Goal: Transaction & Acquisition: Purchase product/service

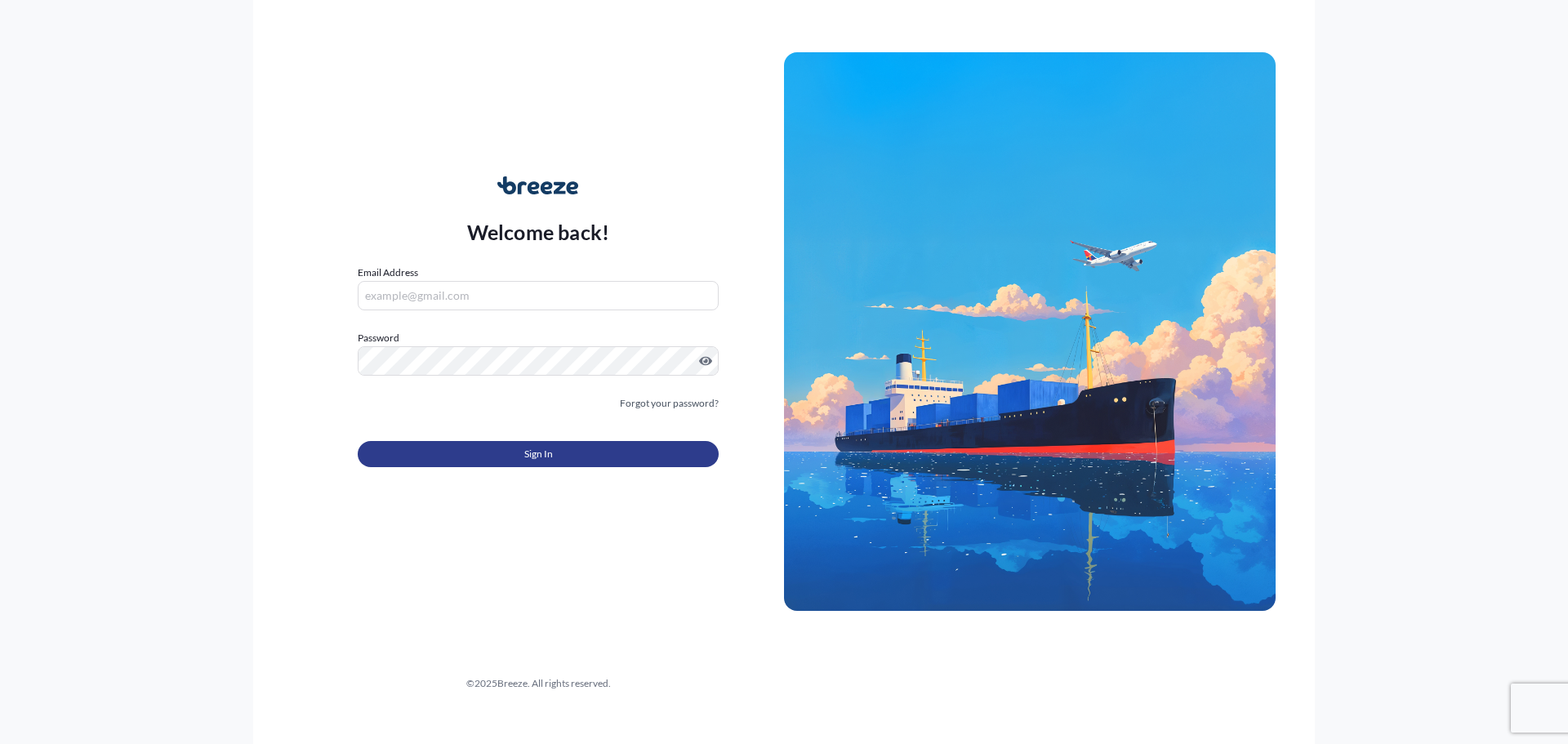
type input "[EMAIL_ADDRESS][PERSON_NAME][DOMAIN_NAME]"
click at [678, 458] on button "Sign In" at bounding box center [538, 455] width 361 height 26
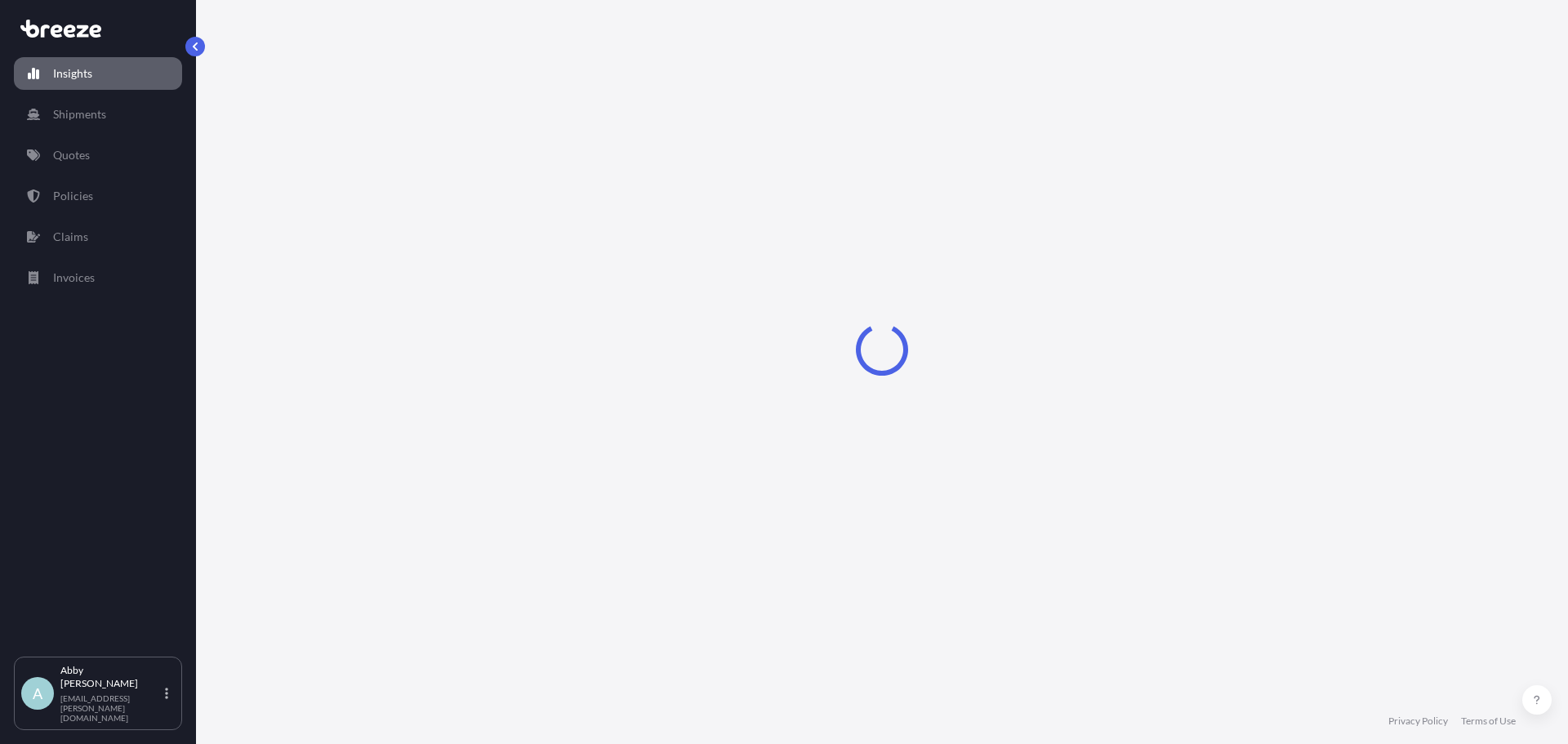
select select "2025"
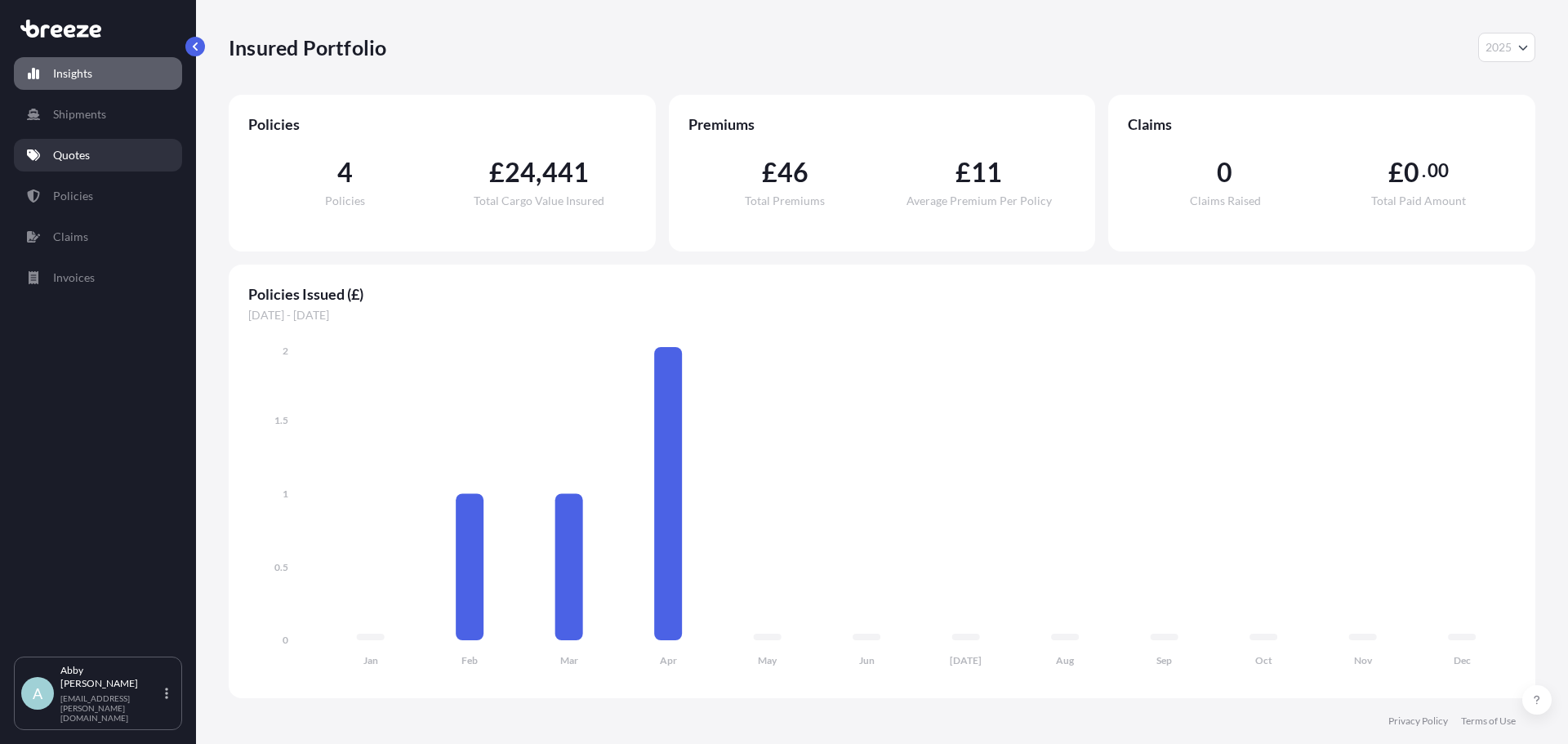
click at [92, 155] on link "Quotes" at bounding box center [98, 155] width 169 height 33
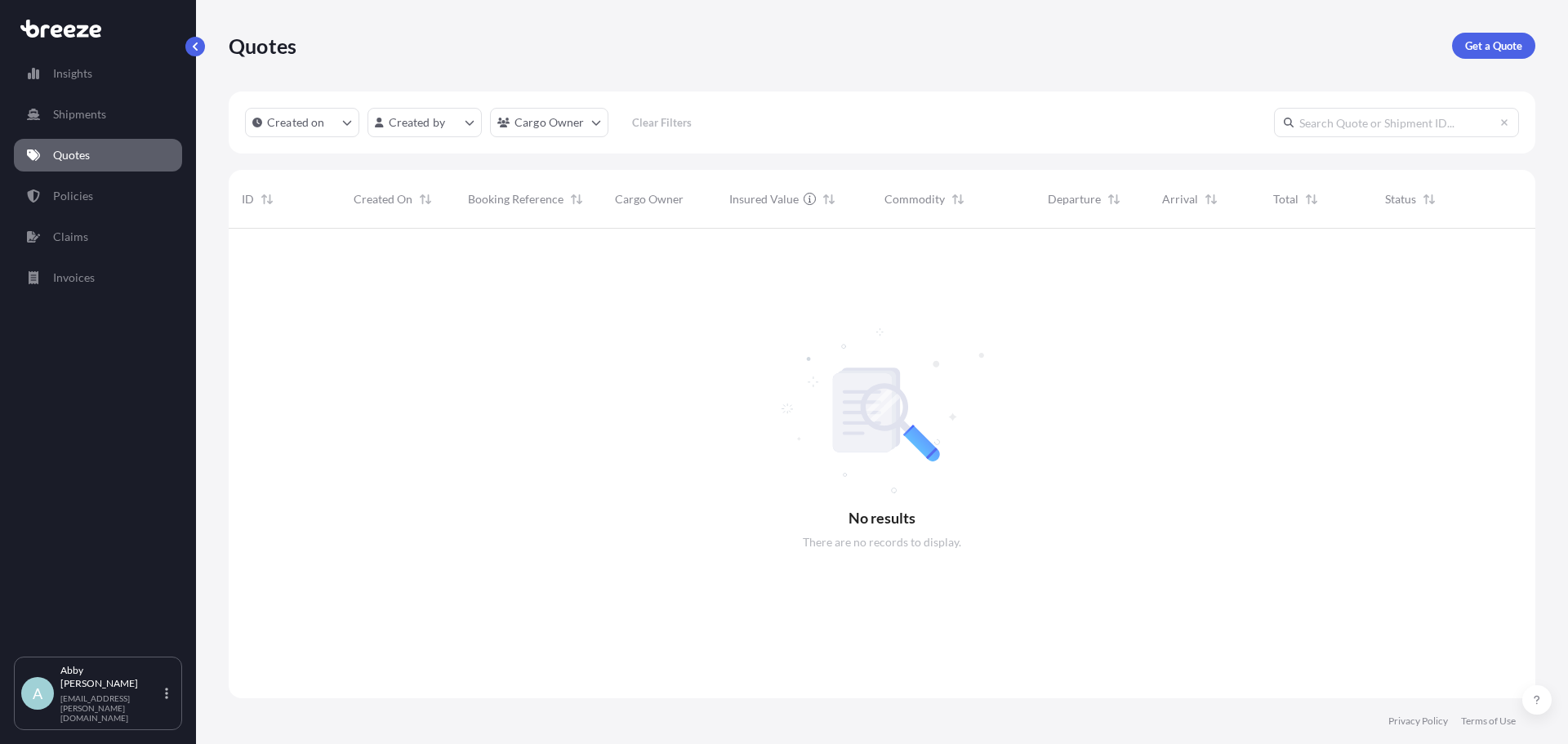
scroll to position [517, 1294]
click at [1496, 45] on p "Get a Quote" at bounding box center [1494, 45] width 57 height 17
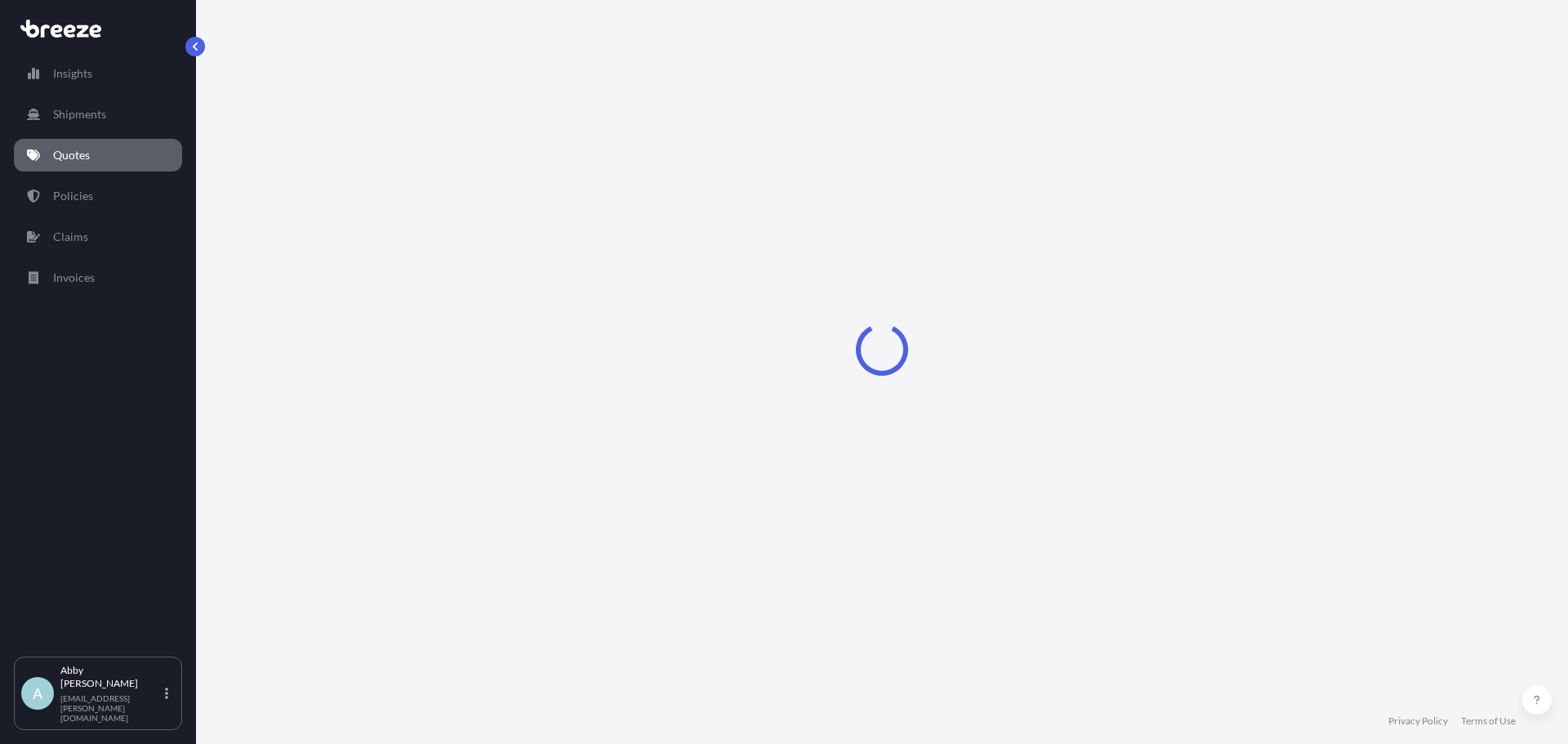
select select "Sea"
select select "1"
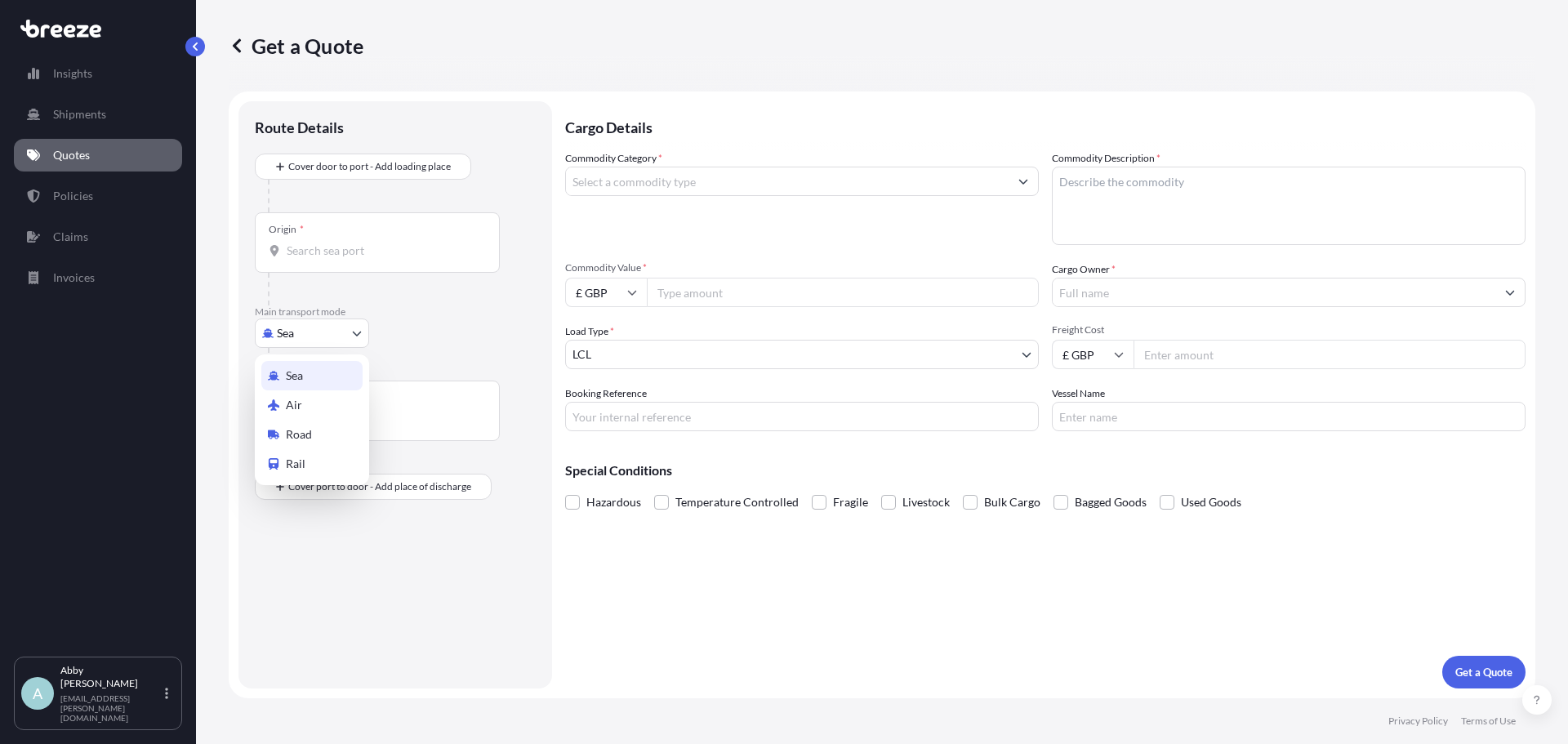
click at [290, 325] on body "Insights Shipments Quotes Policies Claims Invoices A [PERSON_NAME] [PERSON_NAME…" at bounding box center [784, 372] width 1568 height 744
click at [304, 396] on div "Air" at bounding box center [312, 405] width 102 height 30
select select "Air"
click at [364, 247] on div "Origin *" at bounding box center [377, 249] width 245 height 60
click at [364, 249] on input "Origin *" at bounding box center [383, 257] width 193 height 17
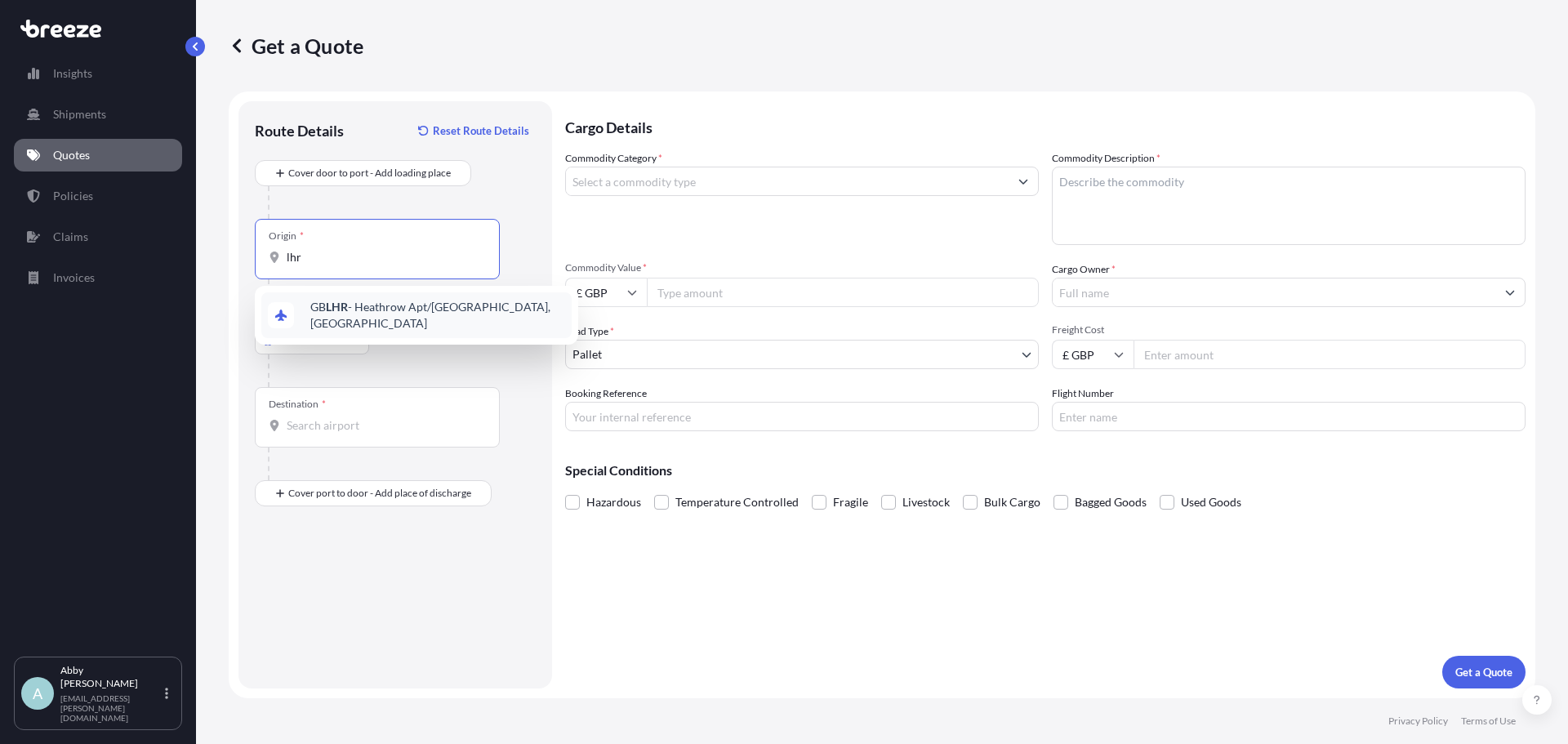
click at [372, 317] on span "GB LHR - Heathrow Apt/[GEOGRAPHIC_DATA], [GEOGRAPHIC_DATA]" at bounding box center [438, 316] width 255 height 33
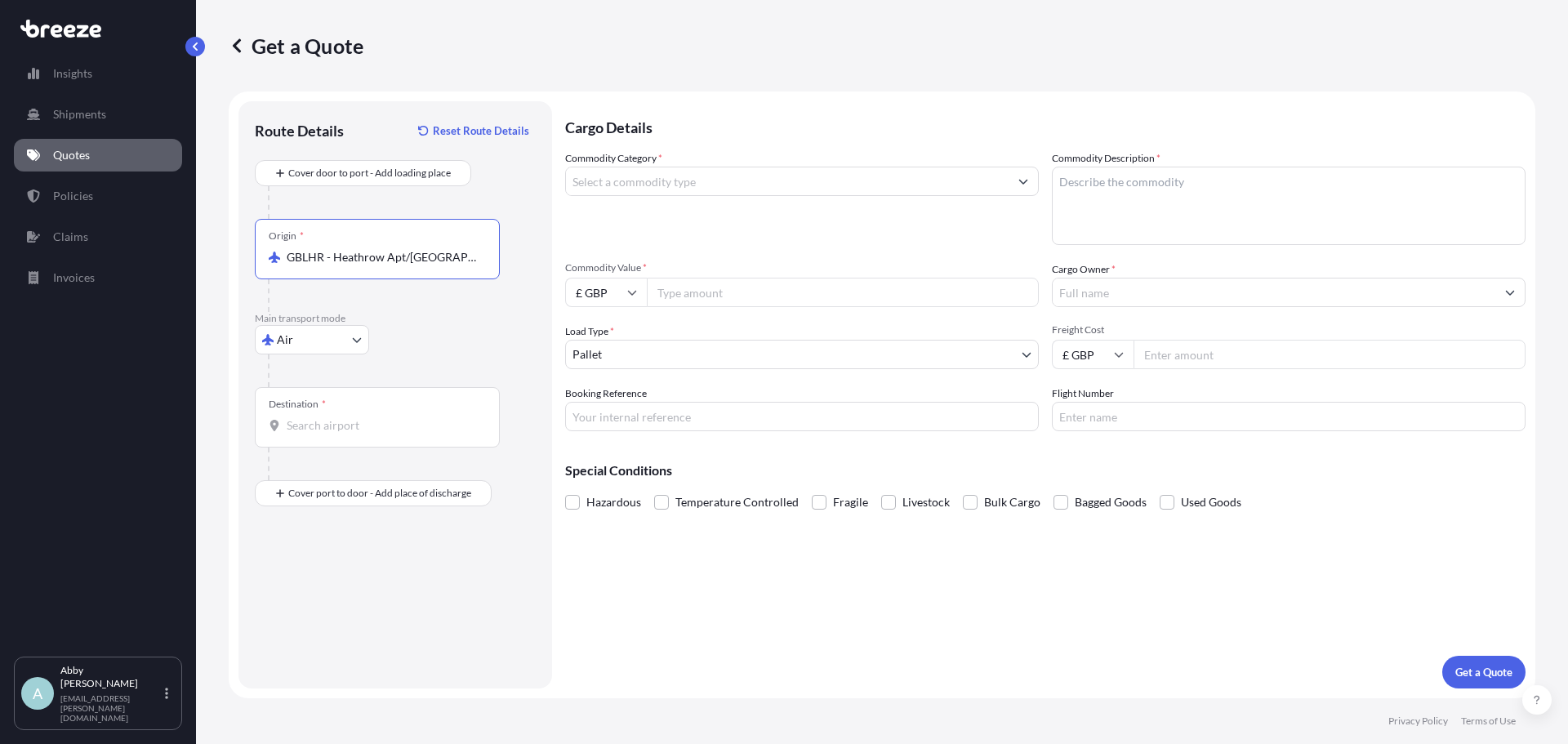
type input "GBLHR - Heathrow Apt/[GEOGRAPHIC_DATA], [GEOGRAPHIC_DATA]"
click at [350, 415] on div "Destination *" at bounding box center [377, 417] width 245 height 60
click at [350, 417] on input "Destination *" at bounding box center [383, 426] width 193 height 17
click at [346, 500] on div "CN PVG - Shanghai Pudong International Apt, [GEOGRAPHIC_DATA]" at bounding box center [417, 483] width 311 height 45
type input "CNPVG - Shanghai Pudong International Apt, [GEOGRAPHIC_DATA]"
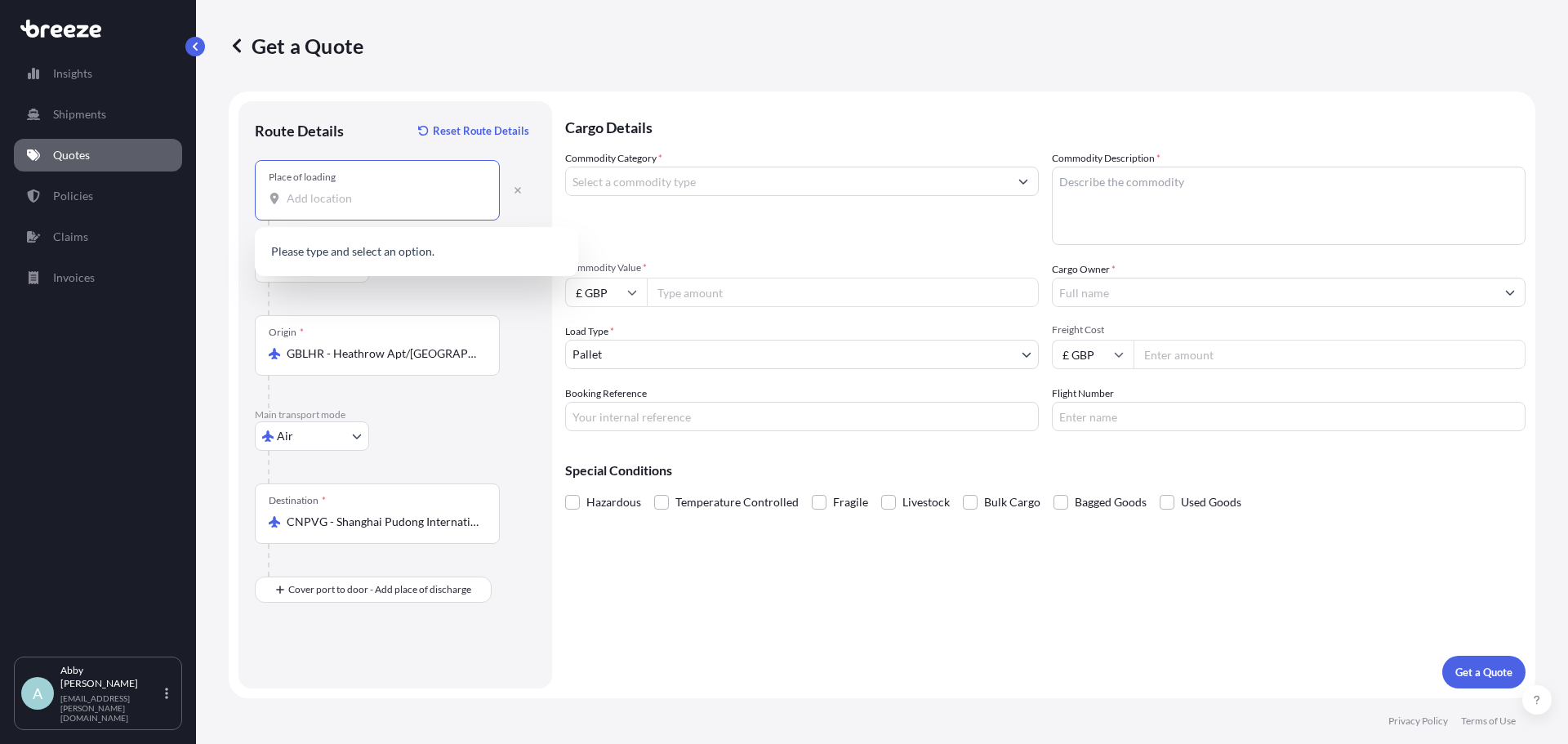
click at [382, 204] on input "Place of loading" at bounding box center [383, 198] width 193 height 17
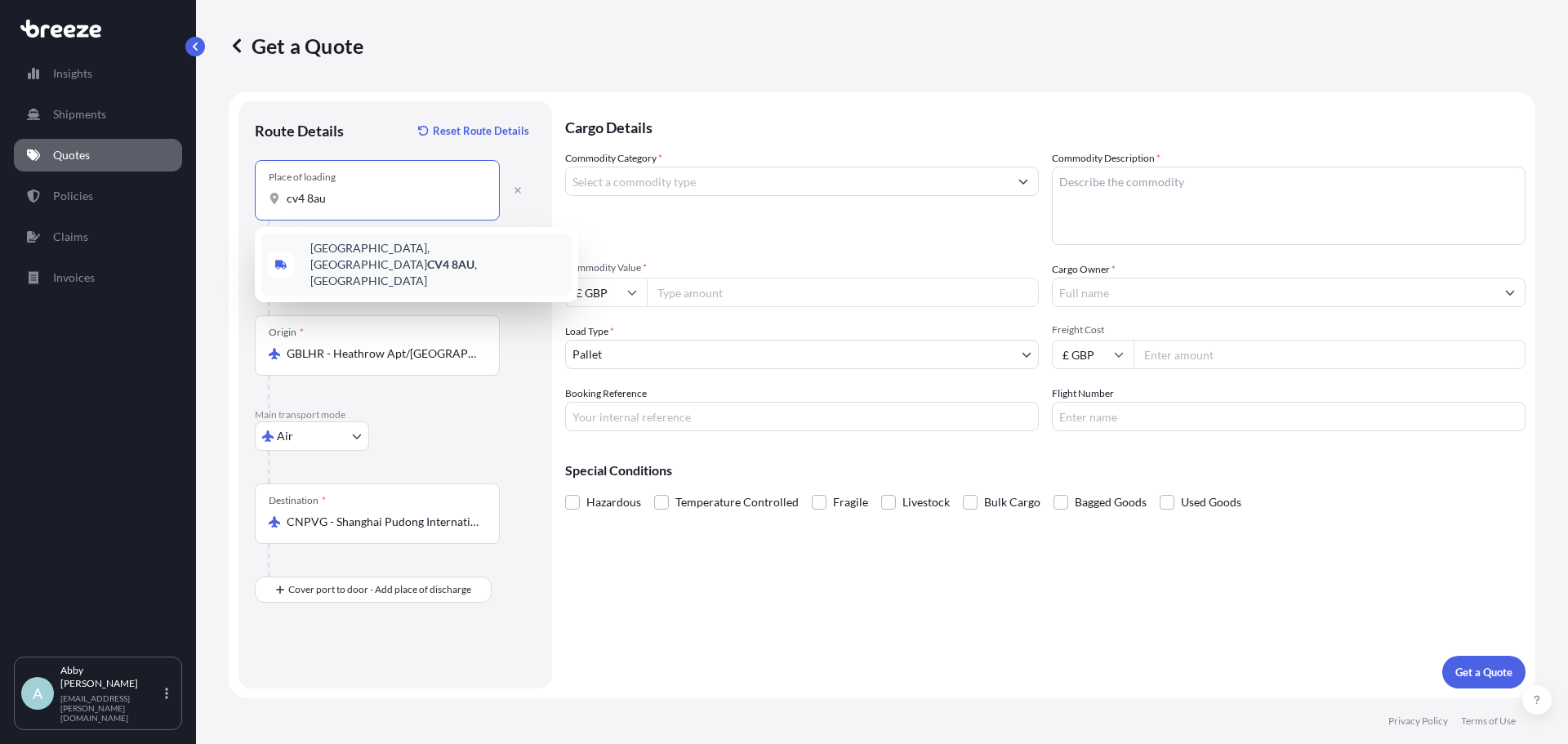
click at [412, 253] on span "[STREET_ADDRESS]" at bounding box center [438, 265] width 255 height 49
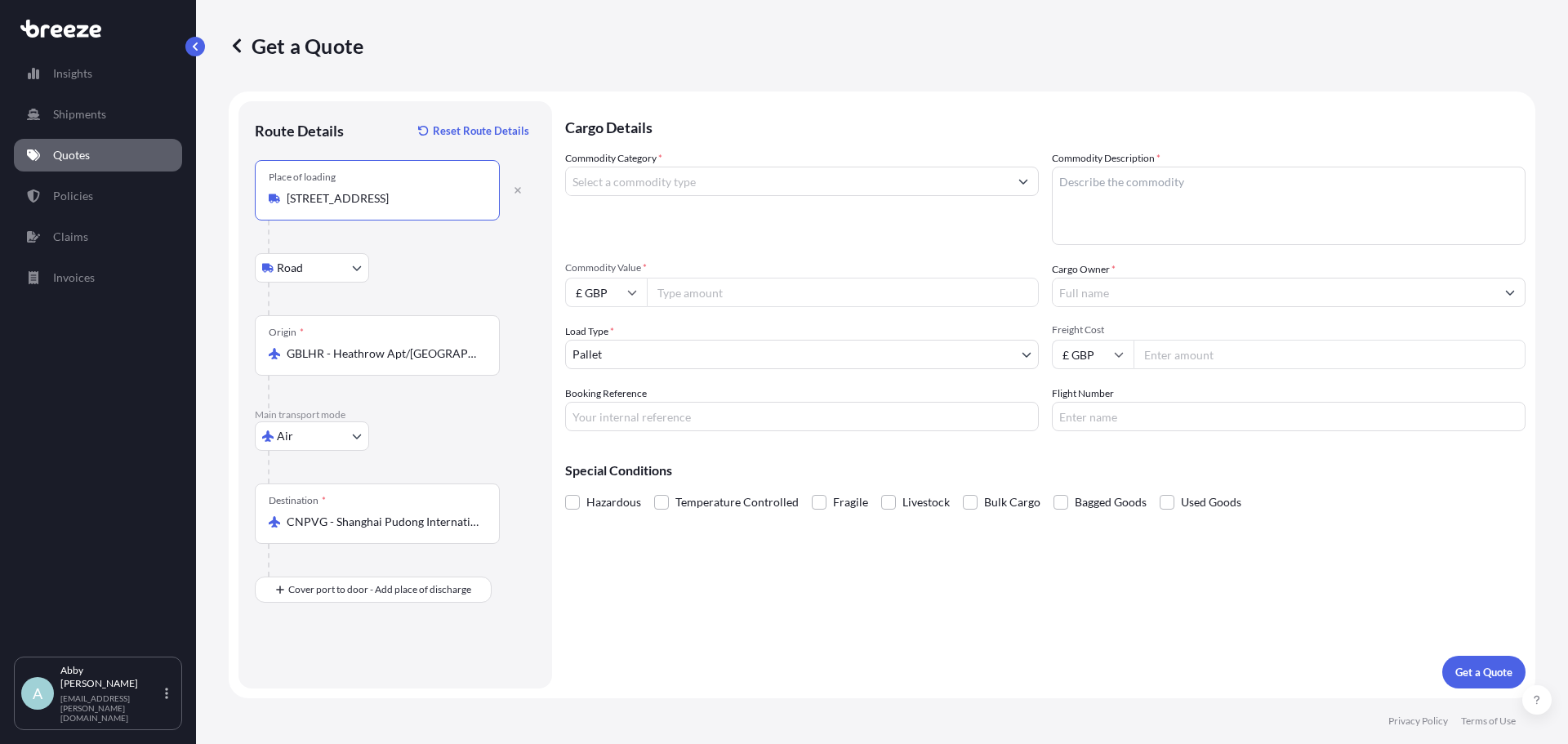
type input "[STREET_ADDRESS]"
click at [646, 183] on input "Commodity Category *" at bounding box center [788, 182] width 443 height 30
click at [1027, 175] on button "Show suggestions" at bounding box center [1023, 182] width 30 height 30
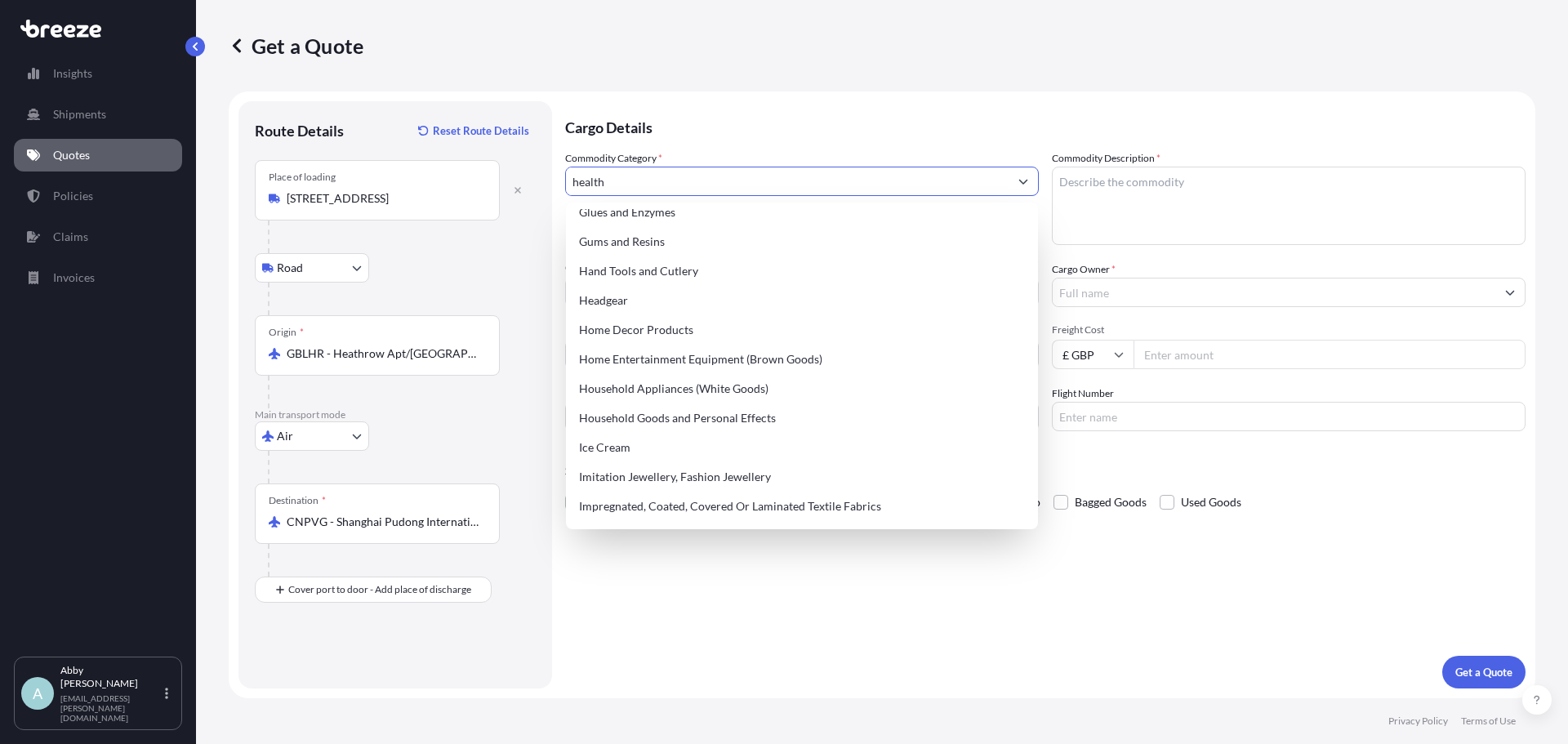
scroll to position [1471, 0]
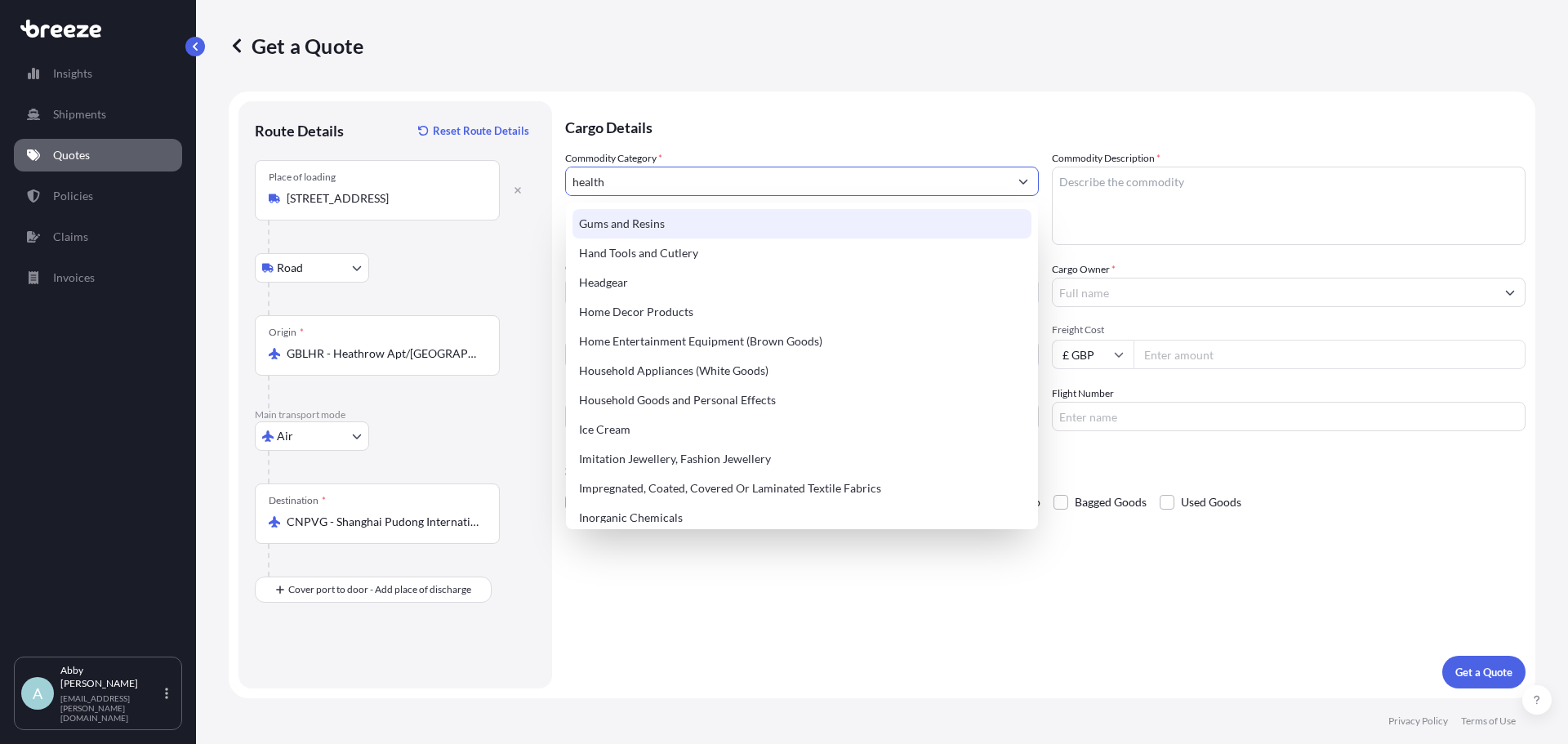
drag, startPoint x: 795, startPoint y: 184, endPoint x: 518, endPoint y: 160, distance: 278.0
click at [518, 160] on form "Route Details Reset Route Details Place of loading [GEOGRAPHIC_DATA] Rail Origi…" at bounding box center [882, 395] width 1307 height 607
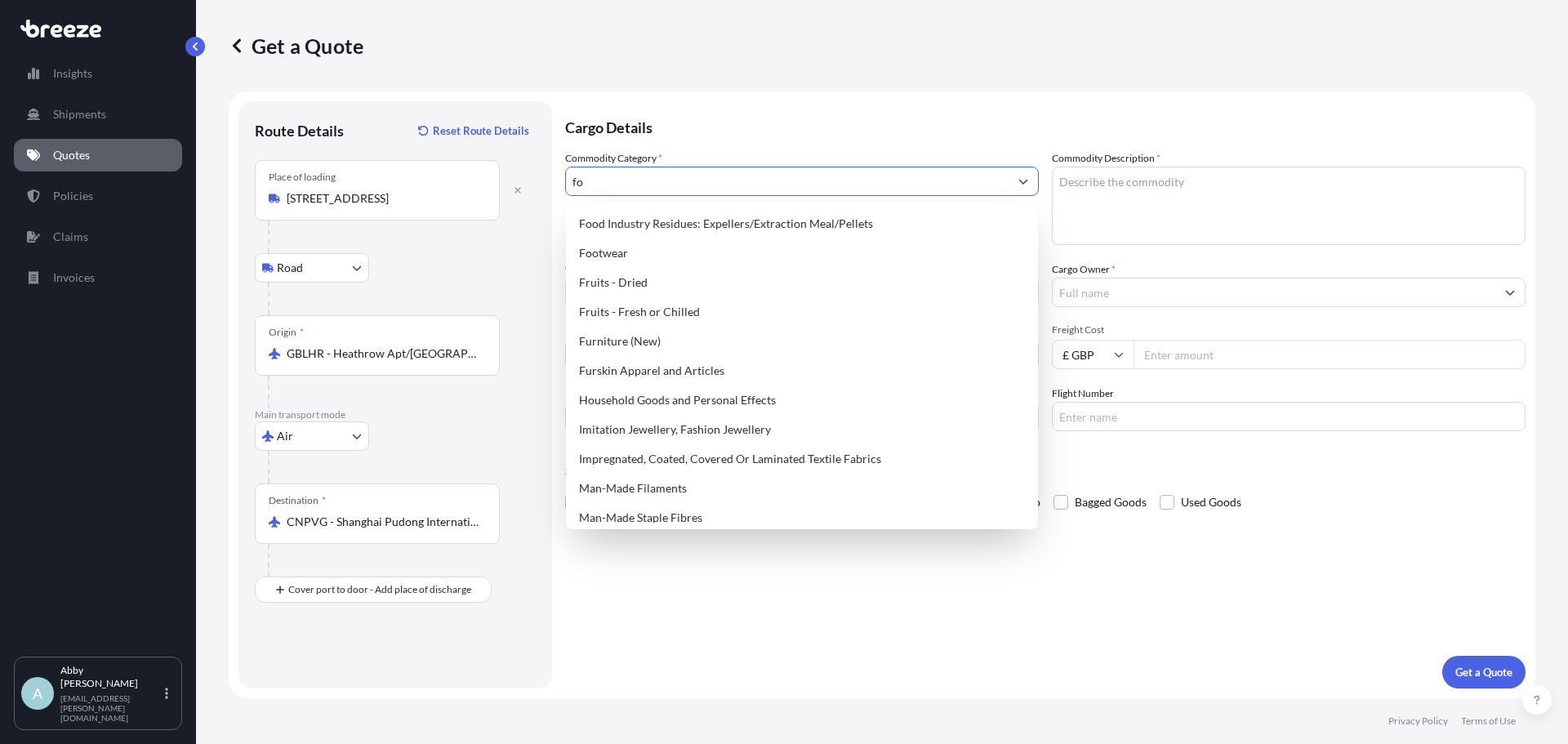
scroll to position [0, 0]
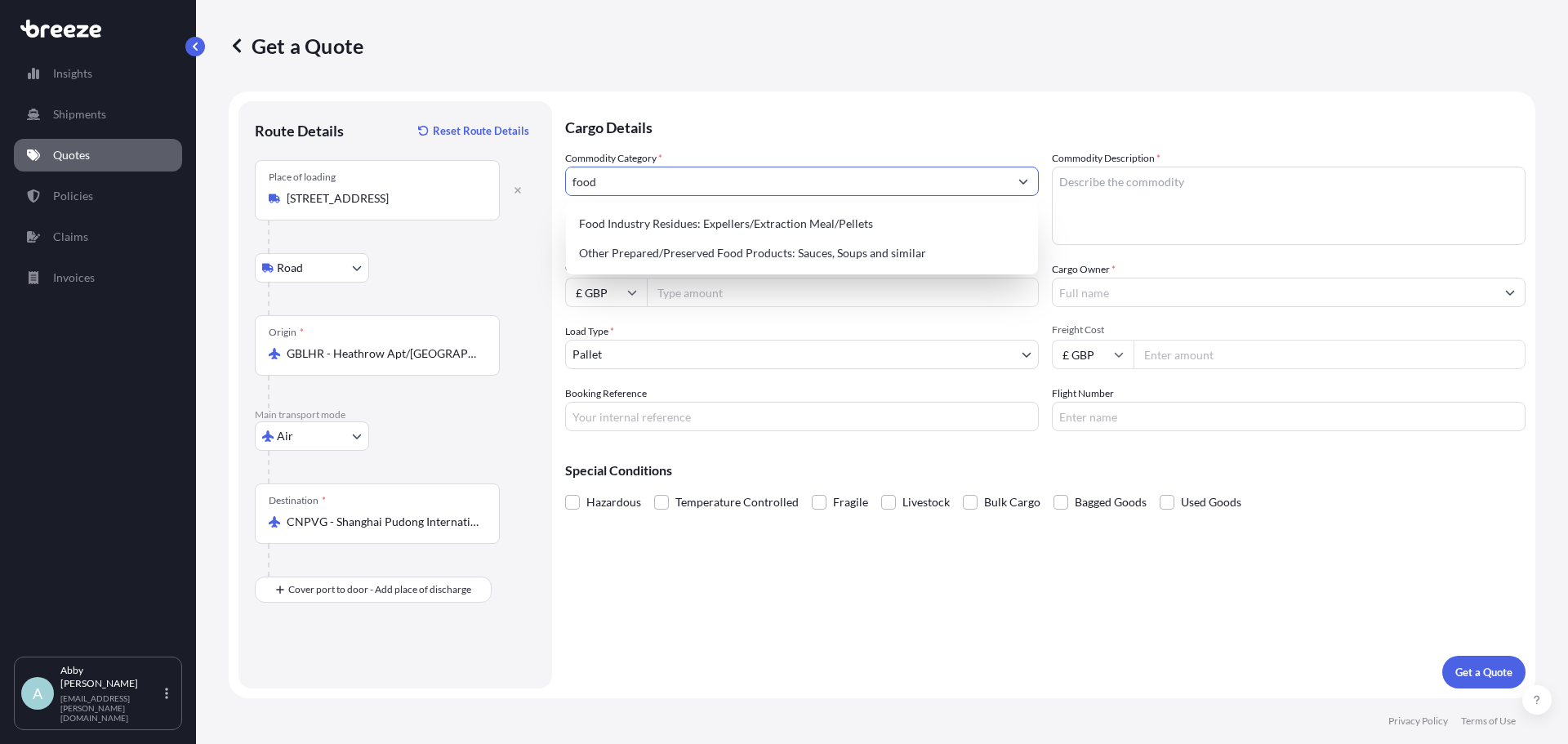
drag, startPoint x: 444, startPoint y: 174, endPoint x: 441, endPoint y: 165, distance: 9.5
click at [422, 174] on form "Route Details Reset Route Details Place of loading [GEOGRAPHIC_DATA] Rail Origi…" at bounding box center [882, 395] width 1307 height 607
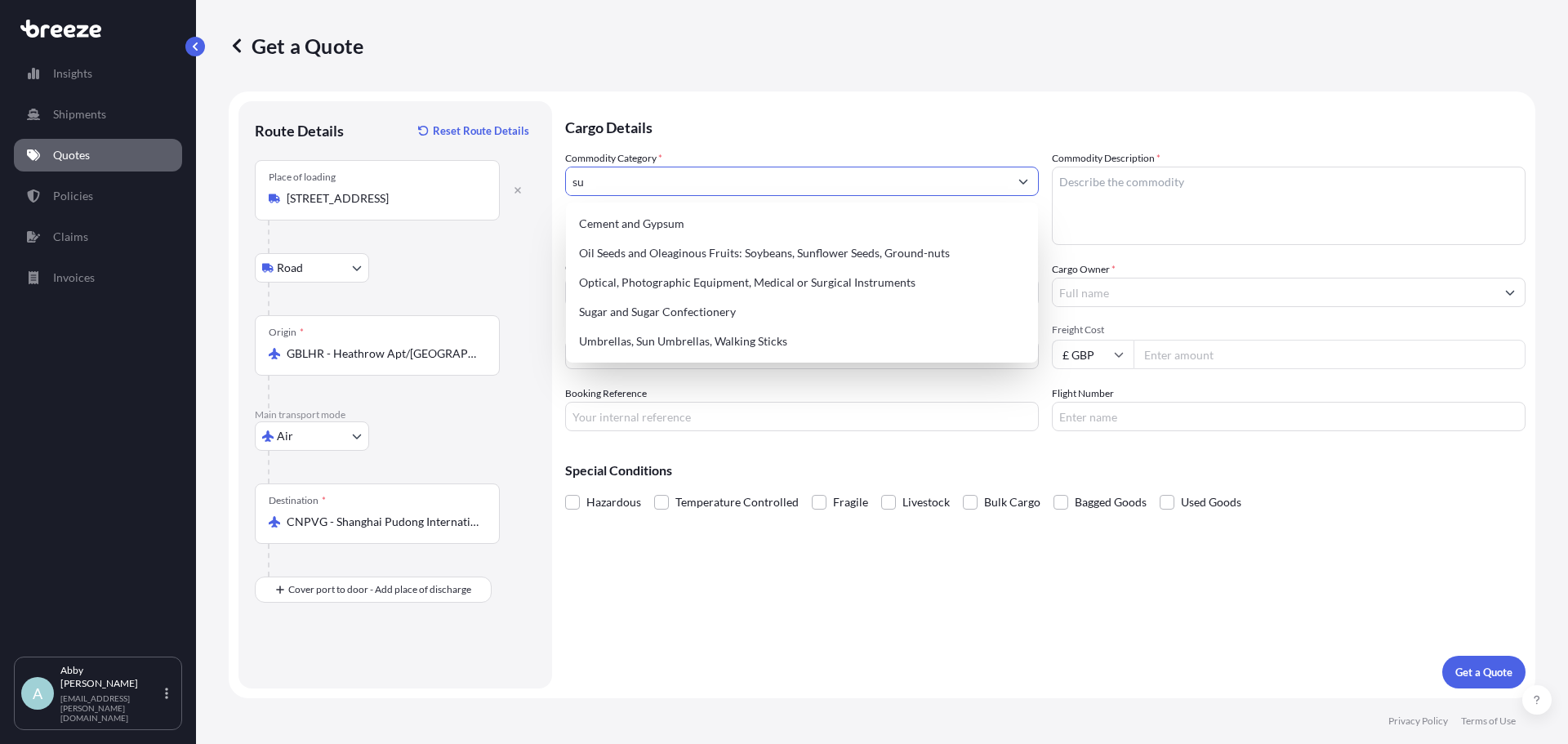
type input "s"
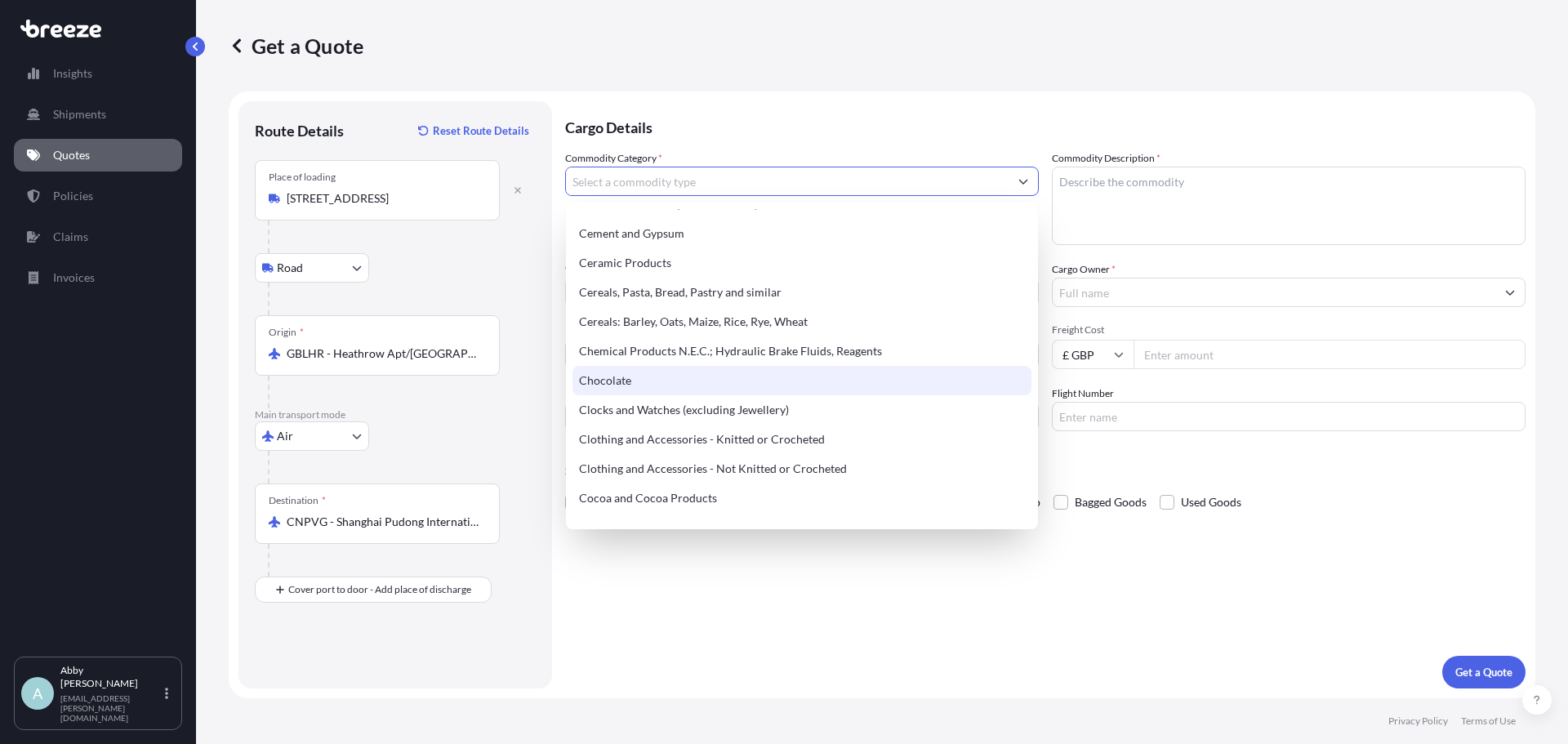
scroll to position [408, 0]
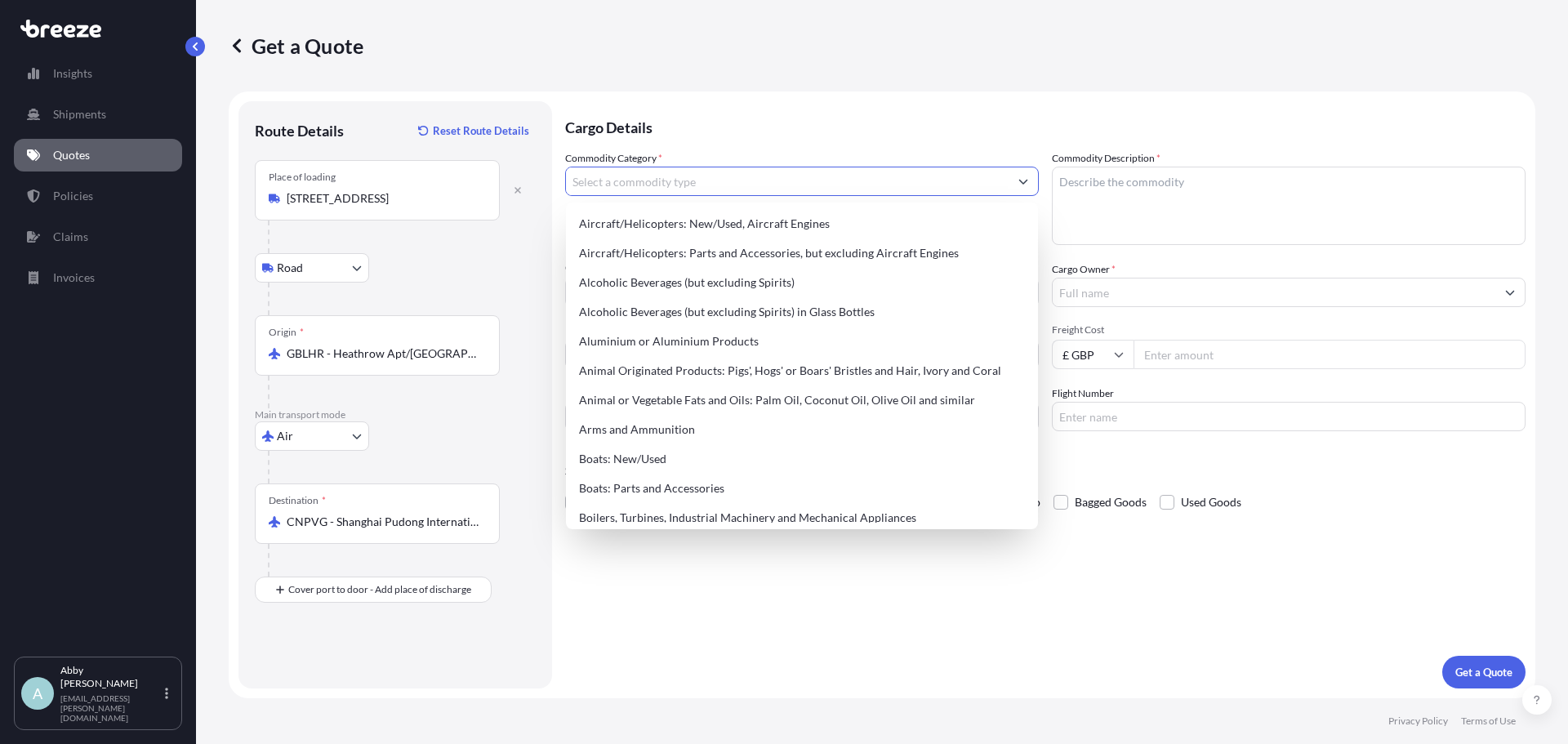
click at [619, 174] on input "Commodity Category *" at bounding box center [788, 182] width 443 height 30
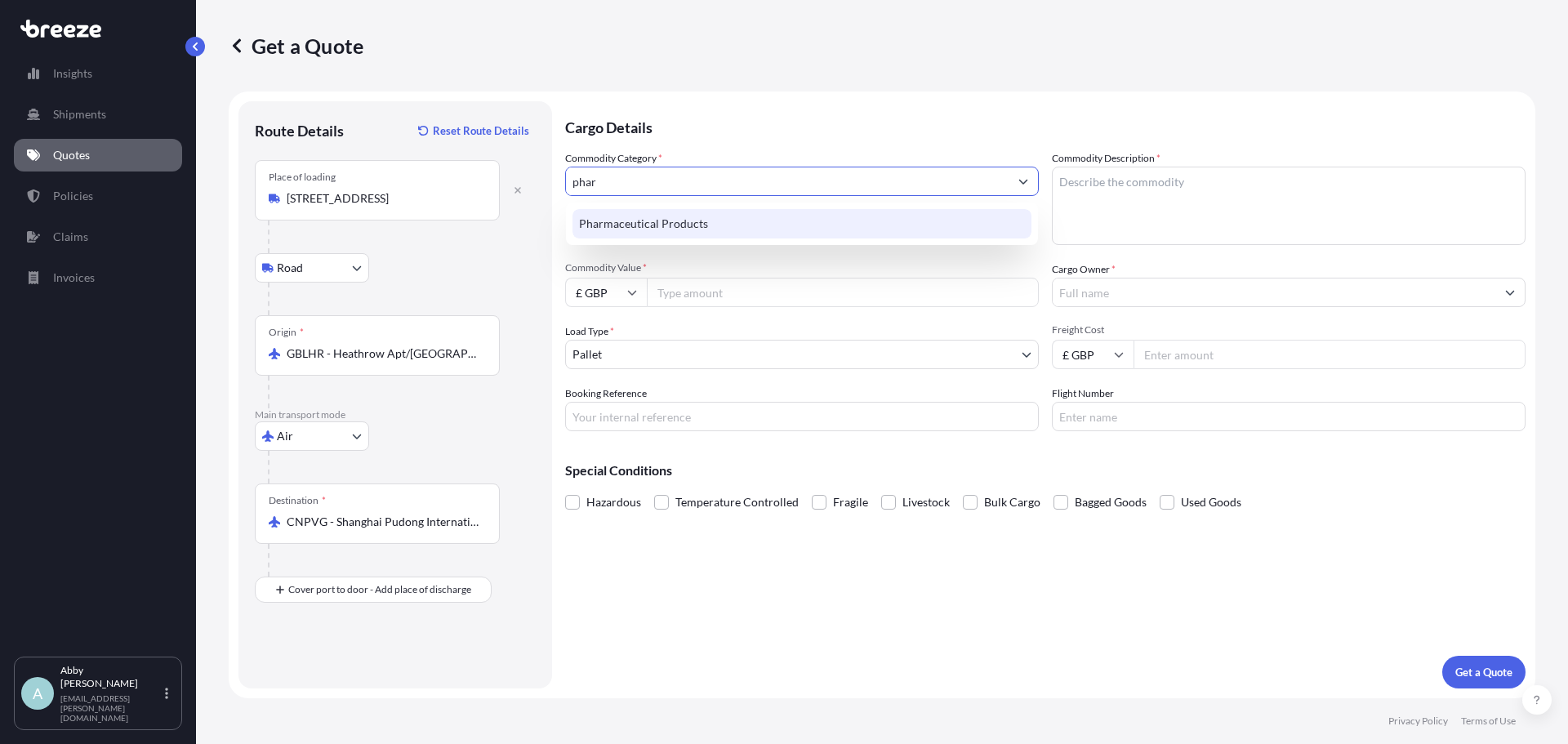
click at [646, 218] on div "Pharmaceutical Products" at bounding box center [802, 224] width 459 height 30
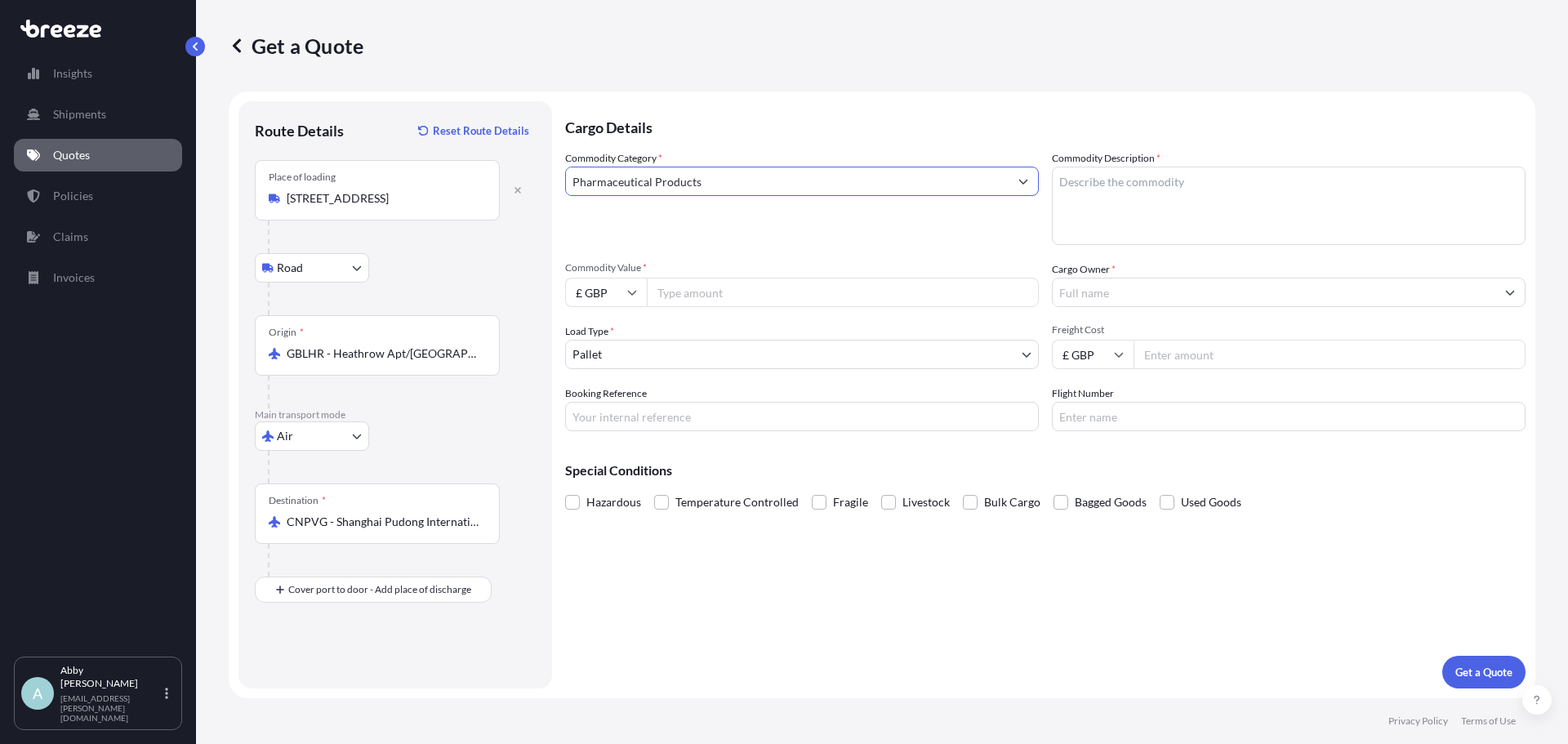
type input "Pharmaceutical Products"
click at [1165, 192] on textarea "Commodity Description *" at bounding box center [1289, 206] width 474 height 79
type textarea "Health Products"
click at [794, 293] on input "Commodity Value *" at bounding box center [843, 293] width 392 height 30
type input "4985.76"
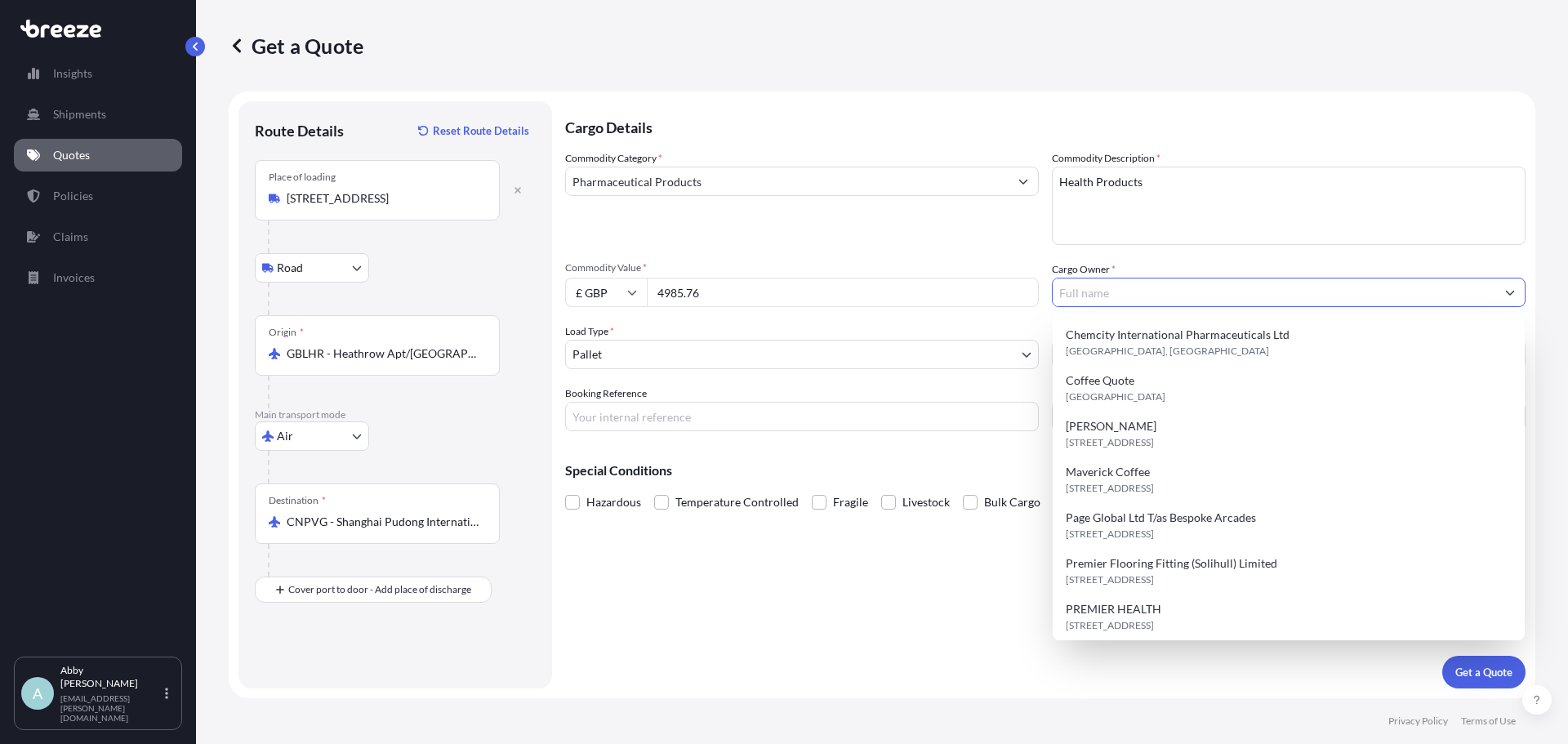
click at [1160, 289] on input "Cargo Owner *" at bounding box center [1275, 293] width 443 height 30
click at [1175, 609] on div "[STREET_ADDRESS]" at bounding box center [1289, 617] width 459 height 45
type input "PREMIER HEALTH"
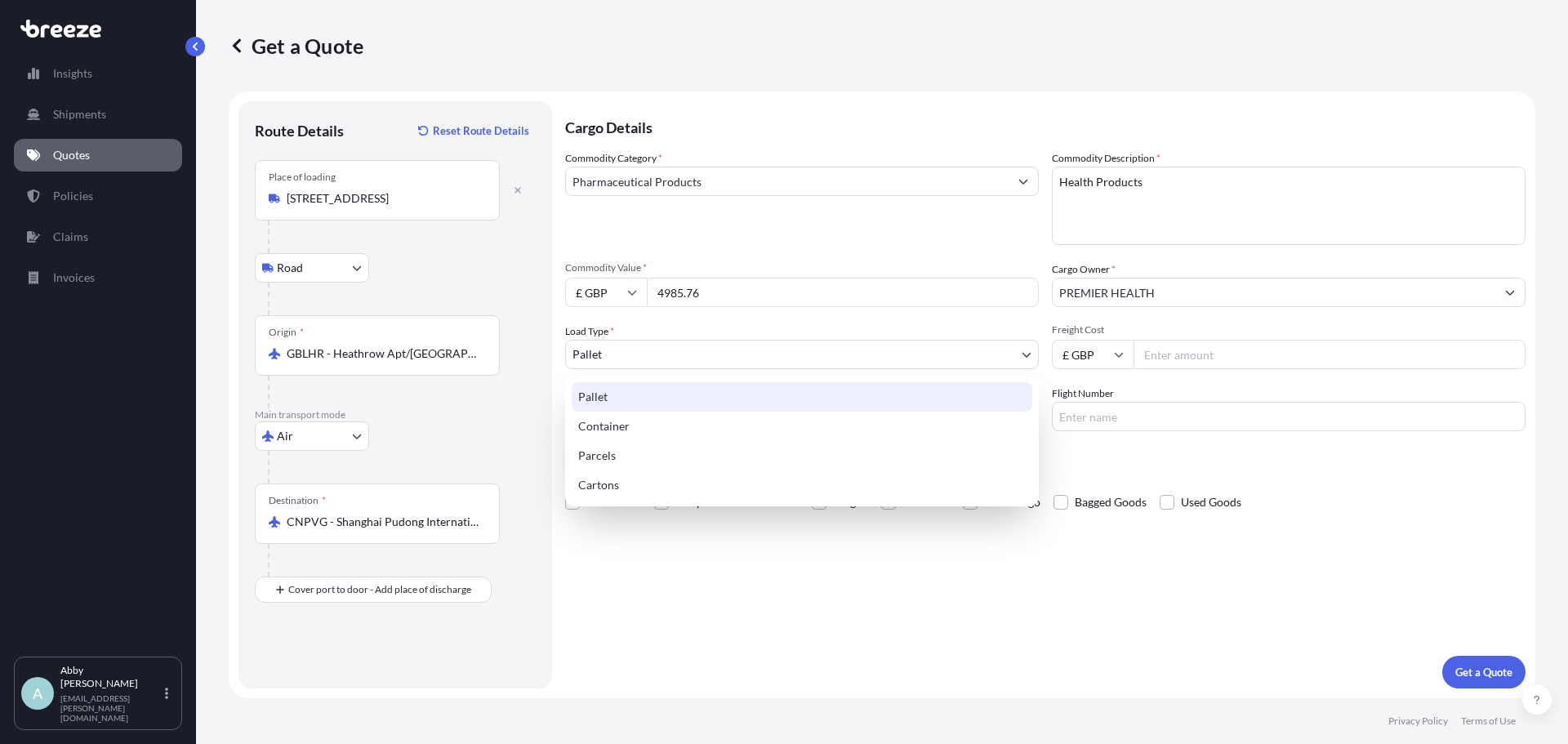
click at [670, 351] on body "Insights Shipments Quotes Policies Claims Invoices A [PERSON_NAME] [PERSON_NAME…" at bounding box center [784, 372] width 1568 height 744
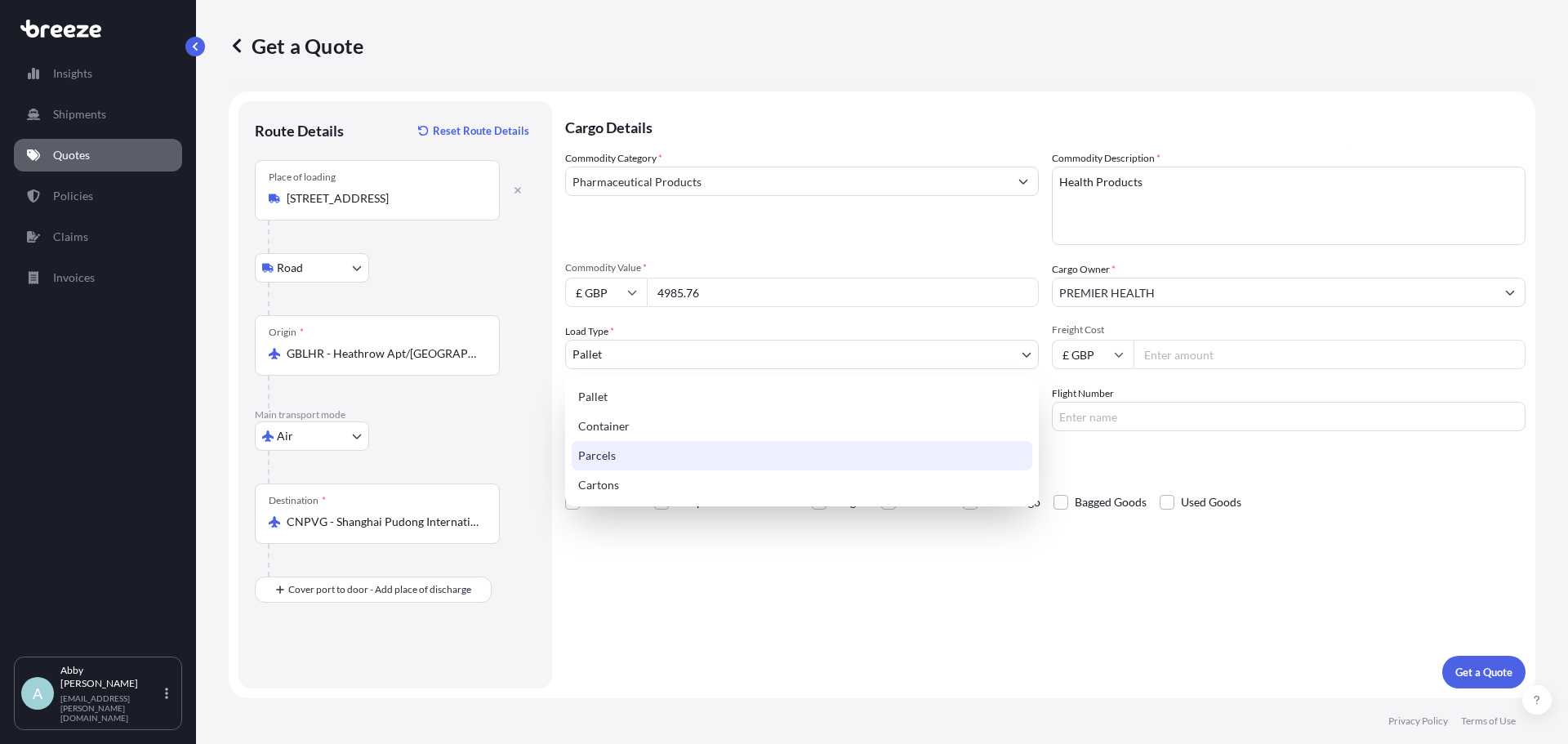
click at [646, 461] on div "Parcels" at bounding box center [802, 456] width 460 height 30
select select "3"
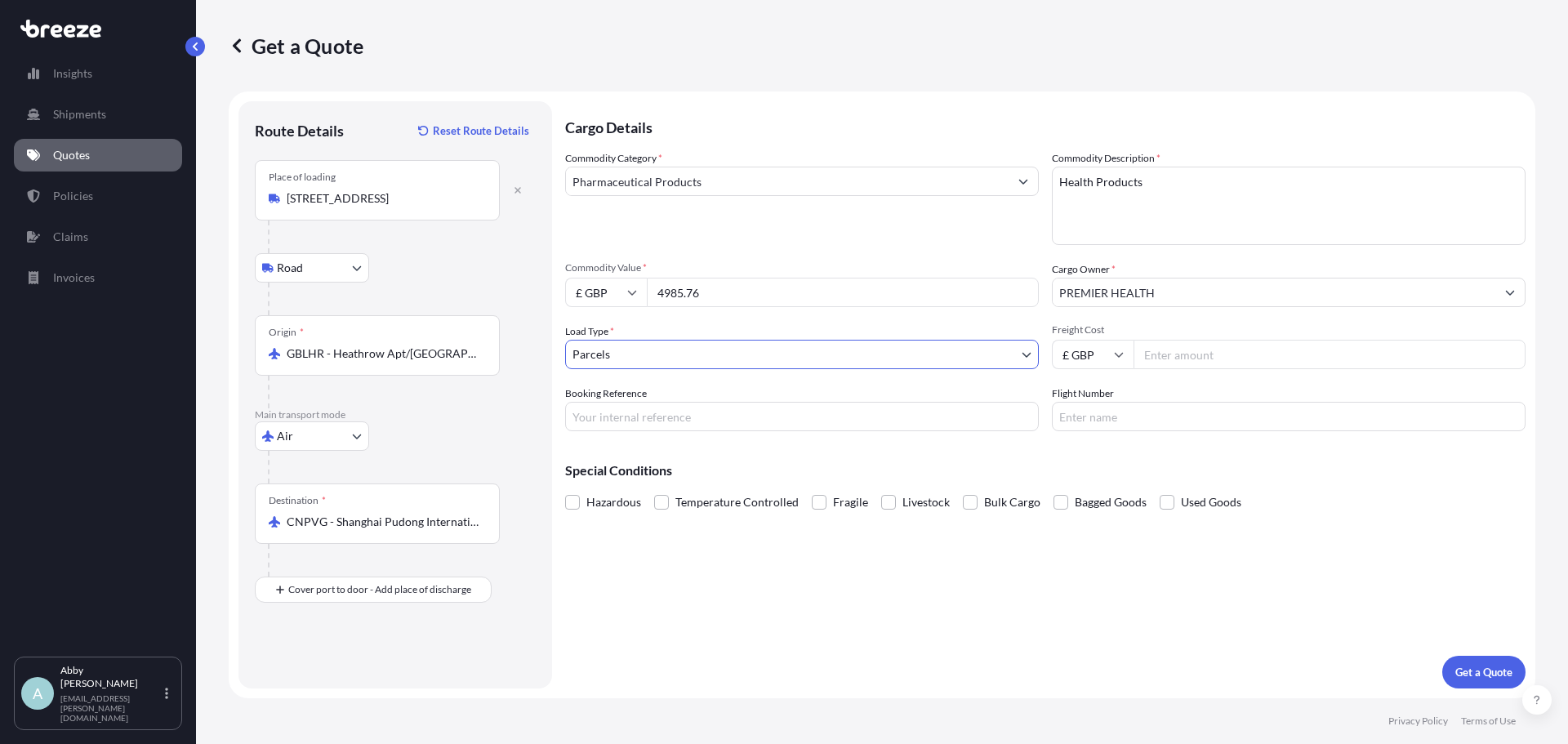
click at [1292, 355] on input "Freight Cost" at bounding box center [1330, 355] width 392 height 30
type input "730"
click at [782, 422] on input "Booking Reference" at bounding box center [802, 417] width 474 height 30
click at [702, 412] on input "Booking Reference" at bounding box center [802, 417] width 474 height 30
type input "AXJ003301"
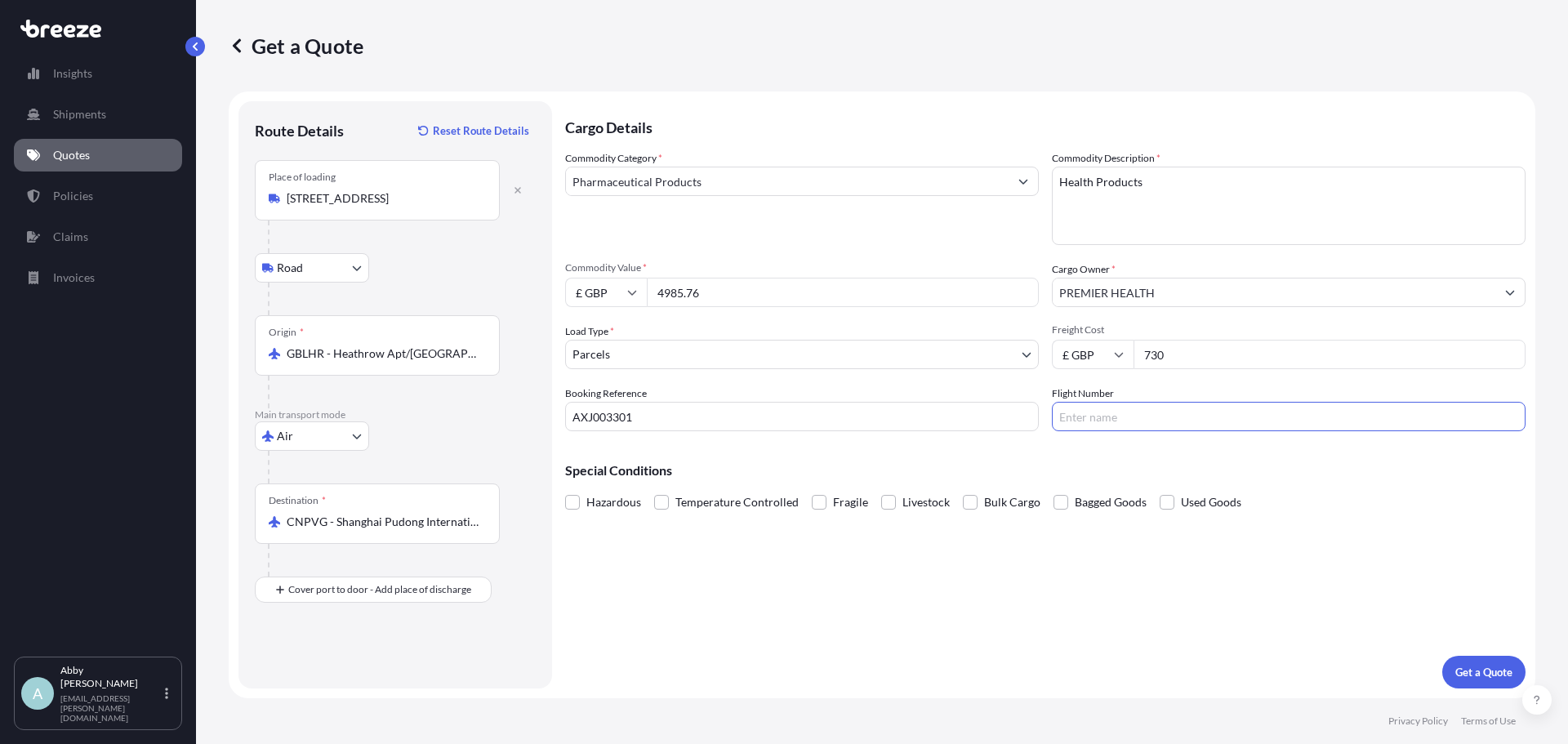
click at [1137, 416] on input "Flight Number" at bounding box center [1289, 417] width 474 height 30
type input "CA2461T/CA848"
click at [1485, 680] on p "Get a Quote" at bounding box center [1484, 672] width 57 height 17
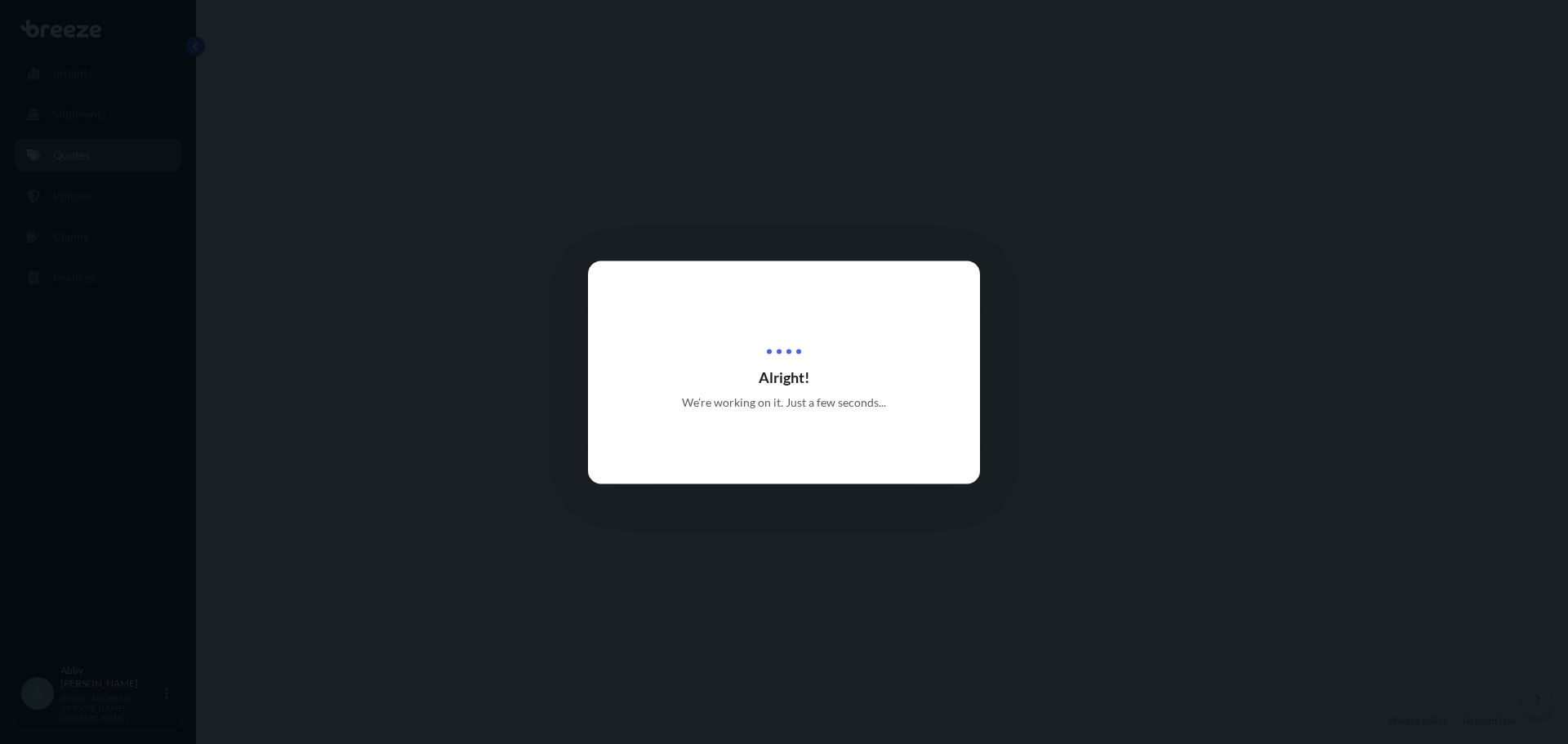
select select "Road"
select select "Air"
select select "3"
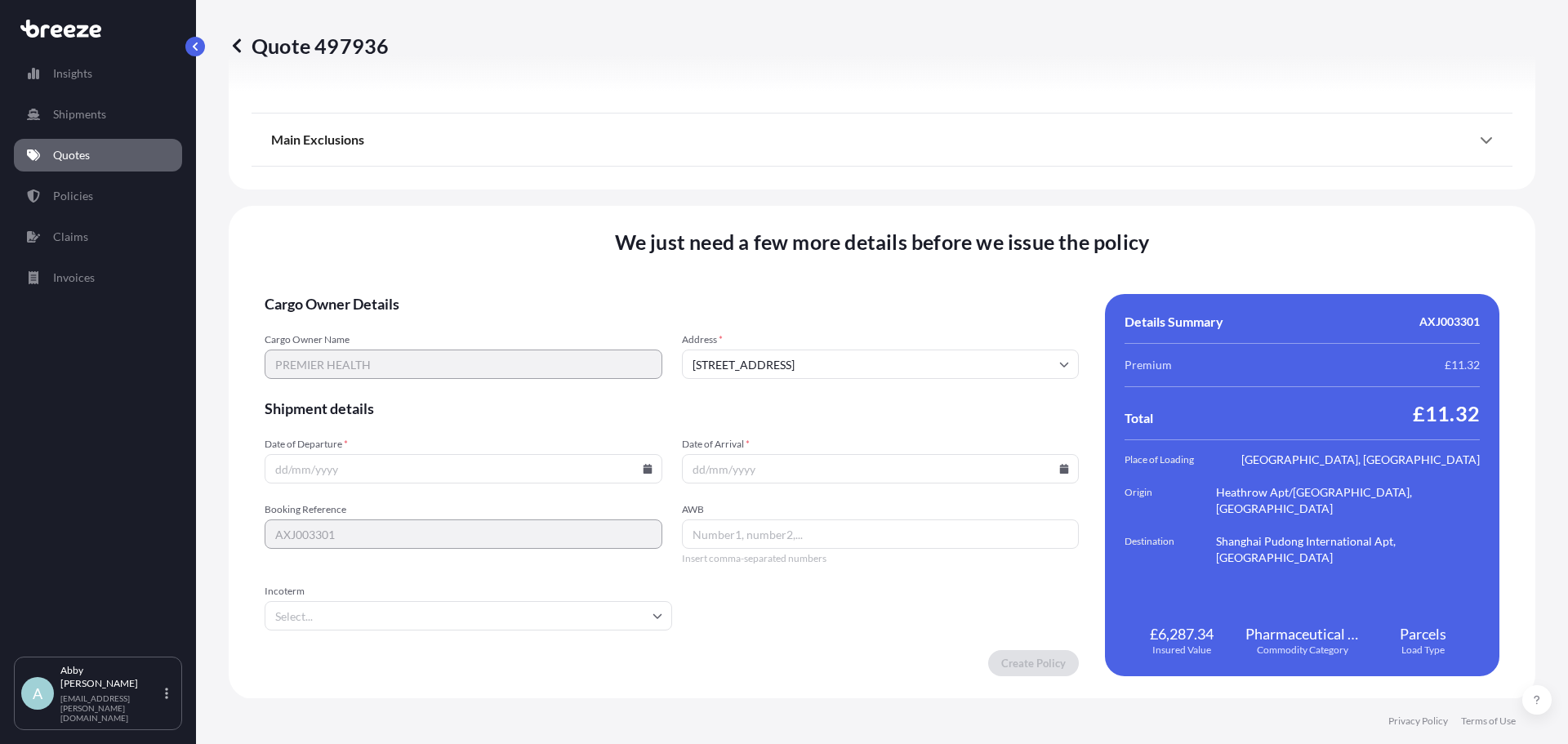
scroll to position [1979, 0]
click at [471, 475] on input "Date of Departure *" at bounding box center [463, 468] width 398 height 30
click at [645, 468] on icon at bounding box center [647, 468] width 9 height 10
click at [460, 289] on button "11" at bounding box center [462, 292] width 26 height 26
type input "[DATE]"
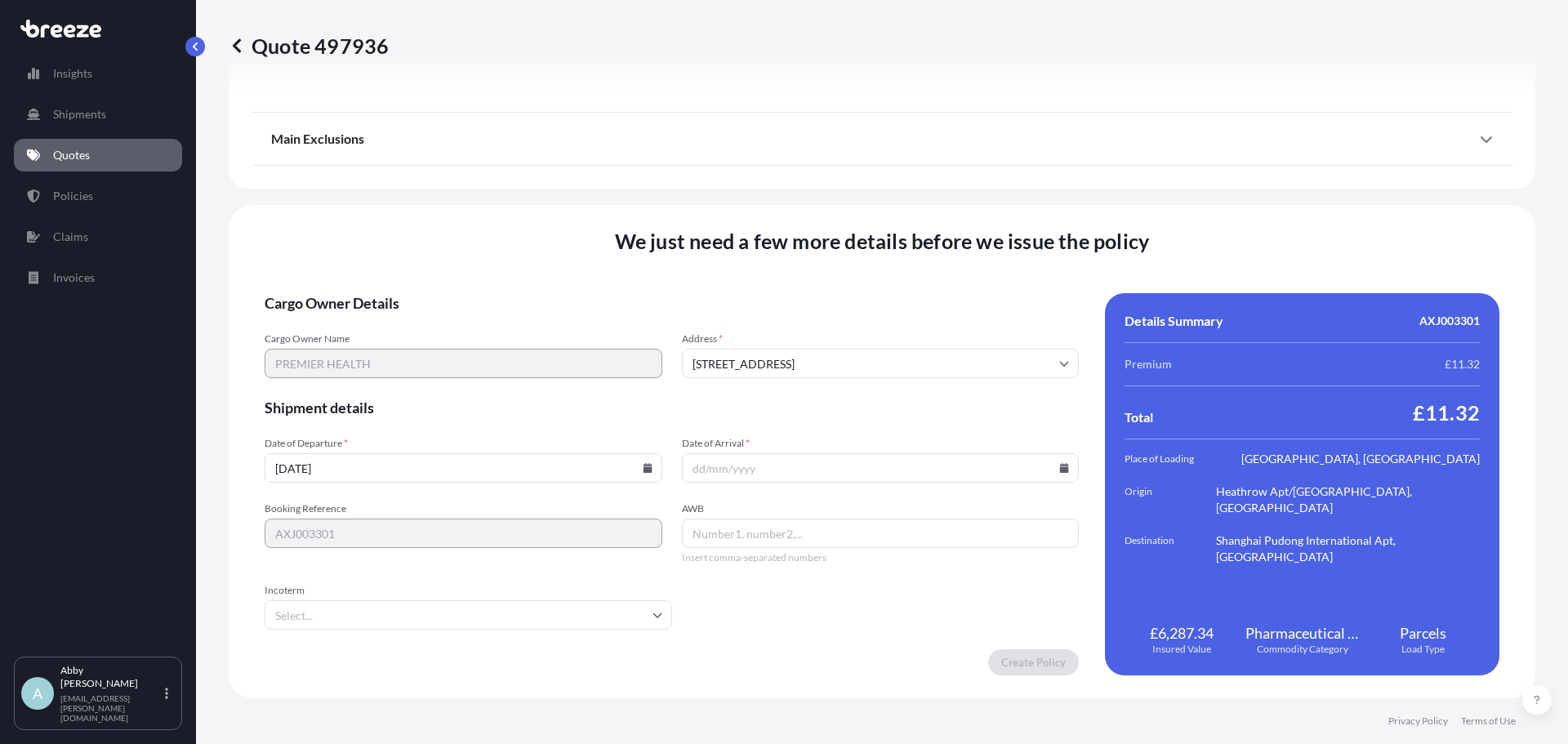
click at [1060, 464] on icon at bounding box center [1065, 468] width 10 height 10
click at [911, 288] on button "12" at bounding box center [913, 292] width 26 height 26
type input "[DATE]"
click at [785, 540] on input "AWB" at bounding box center [880, 534] width 398 height 30
click at [713, 527] on input "999-36828293" at bounding box center [880, 534] width 398 height 30
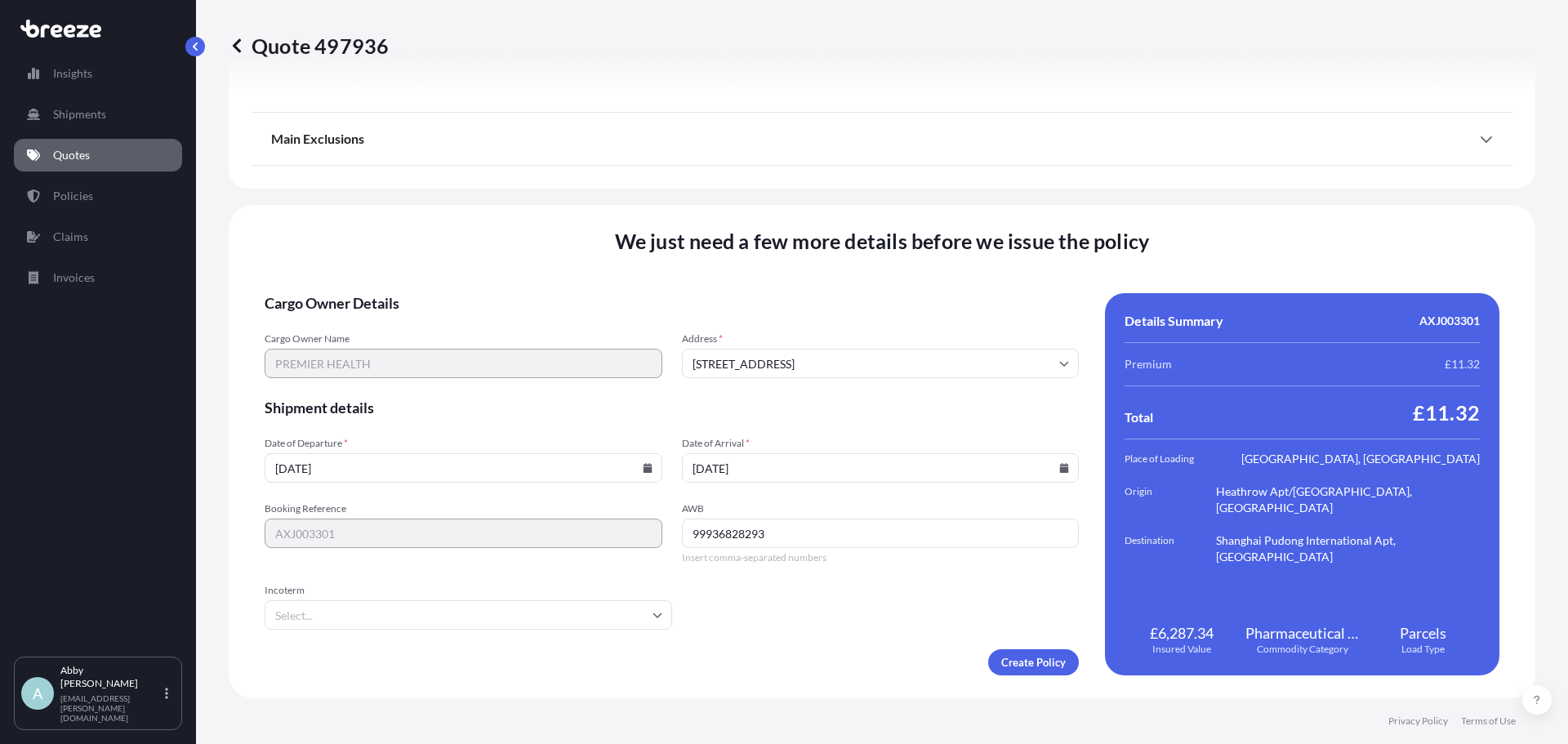
type input "99936828293"
click at [885, 652] on div "Create Policy" at bounding box center [671, 663] width 814 height 26
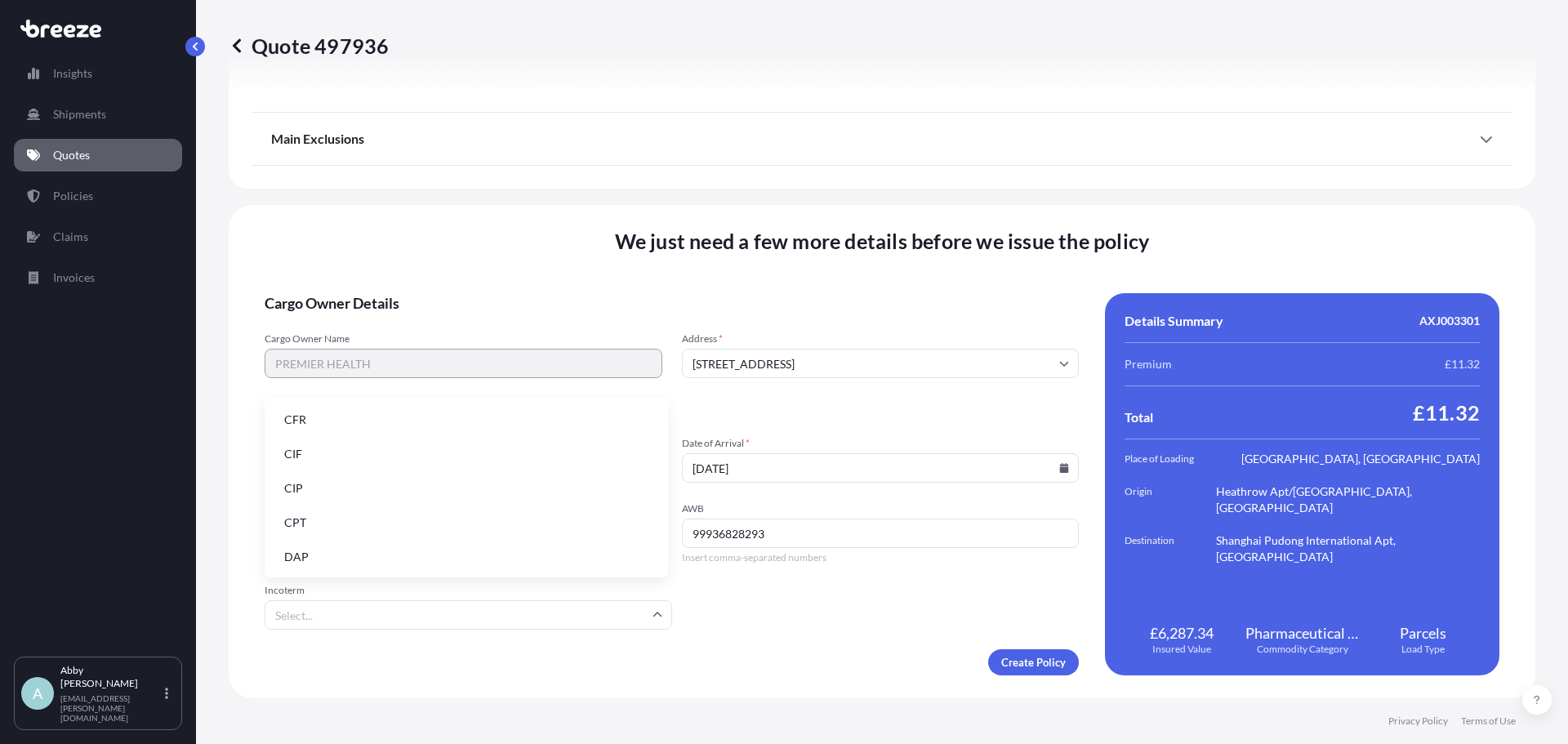
click at [500, 610] on input "Incoterm" at bounding box center [468, 615] width 407 height 30
click at [421, 421] on li "CFR" at bounding box center [466, 420] width 390 height 31
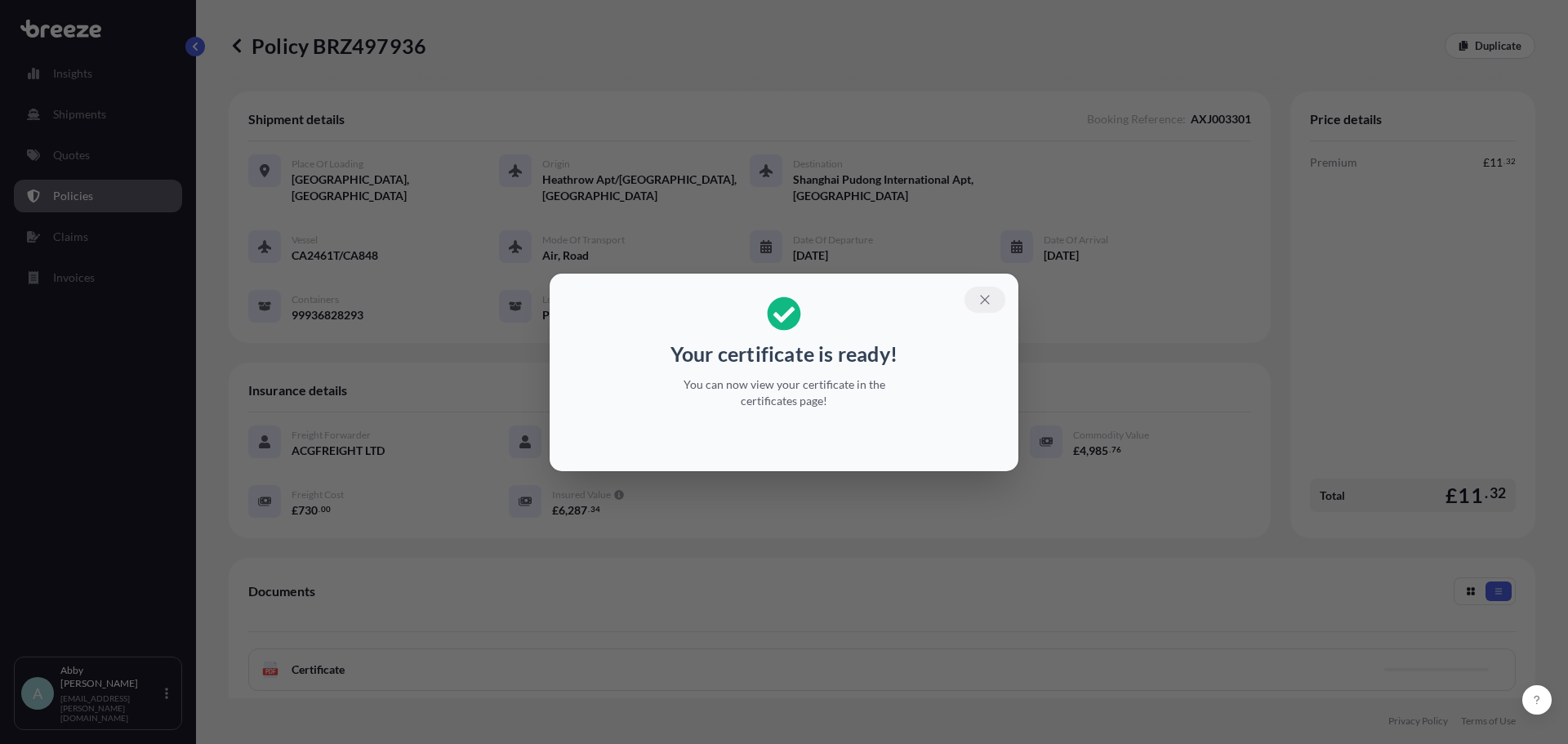
click at [987, 303] on icon "button" at bounding box center [985, 300] width 15 height 15
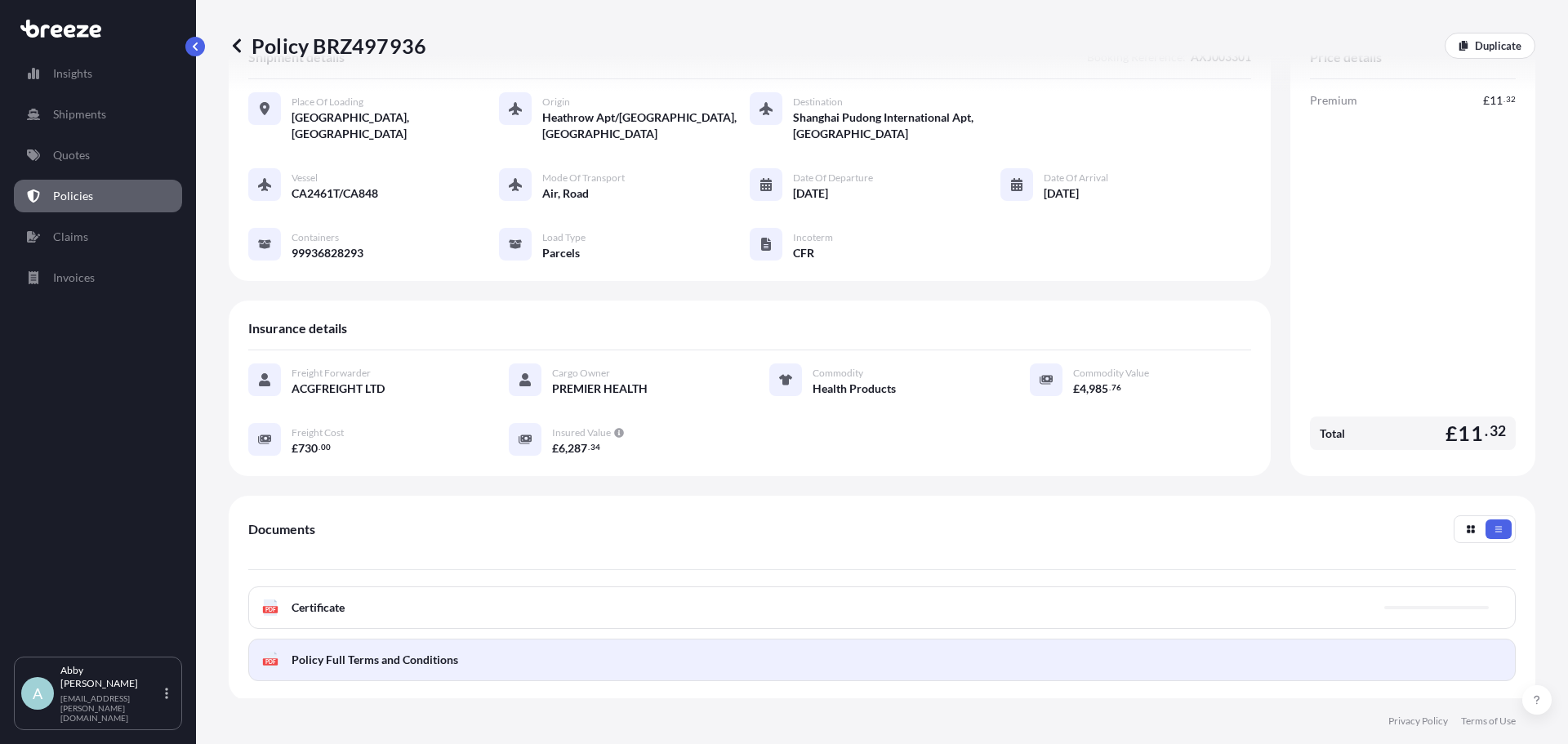
scroll to position [164, 0]
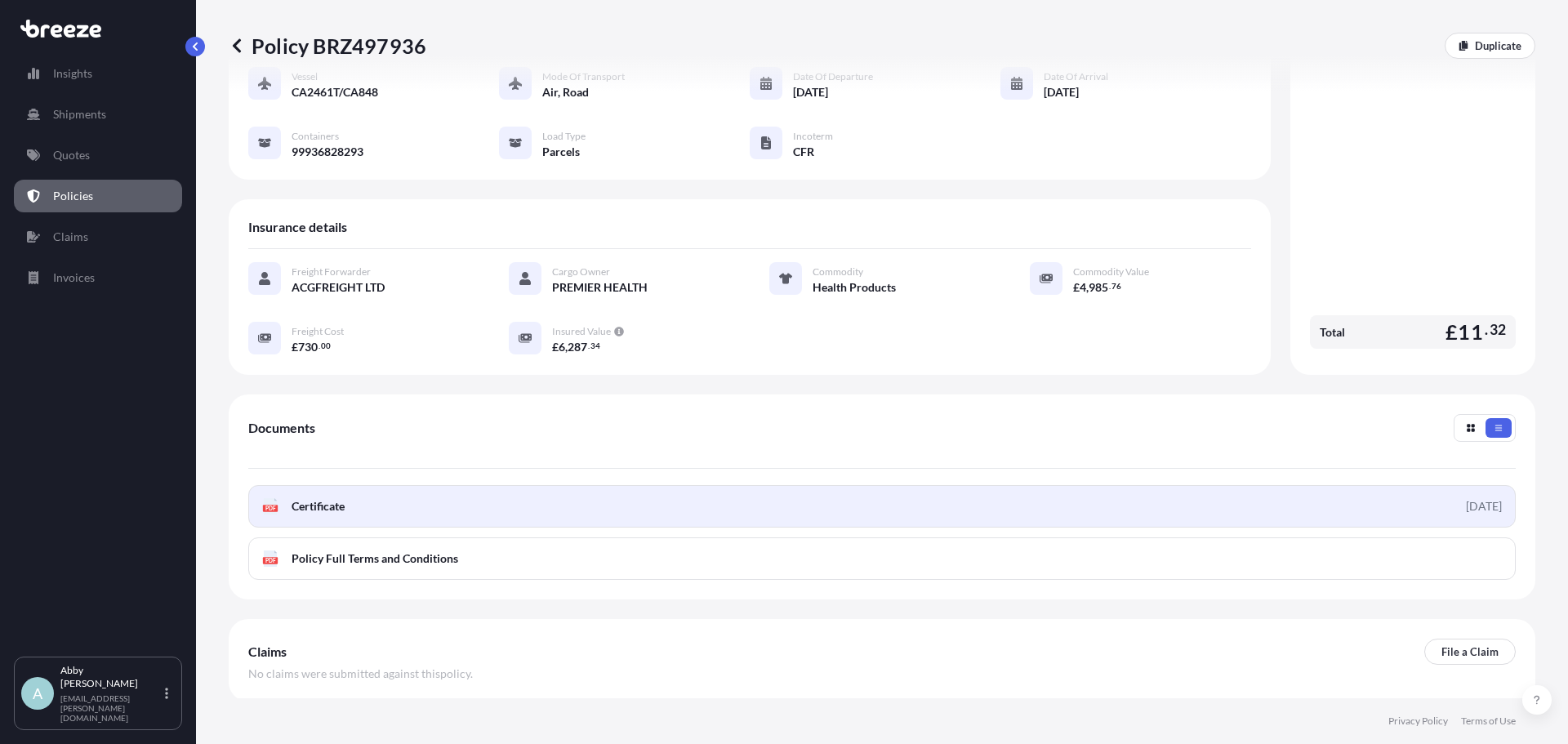
click at [355, 508] on link "PDF Certificate [DATE]" at bounding box center [882, 506] width 1268 height 42
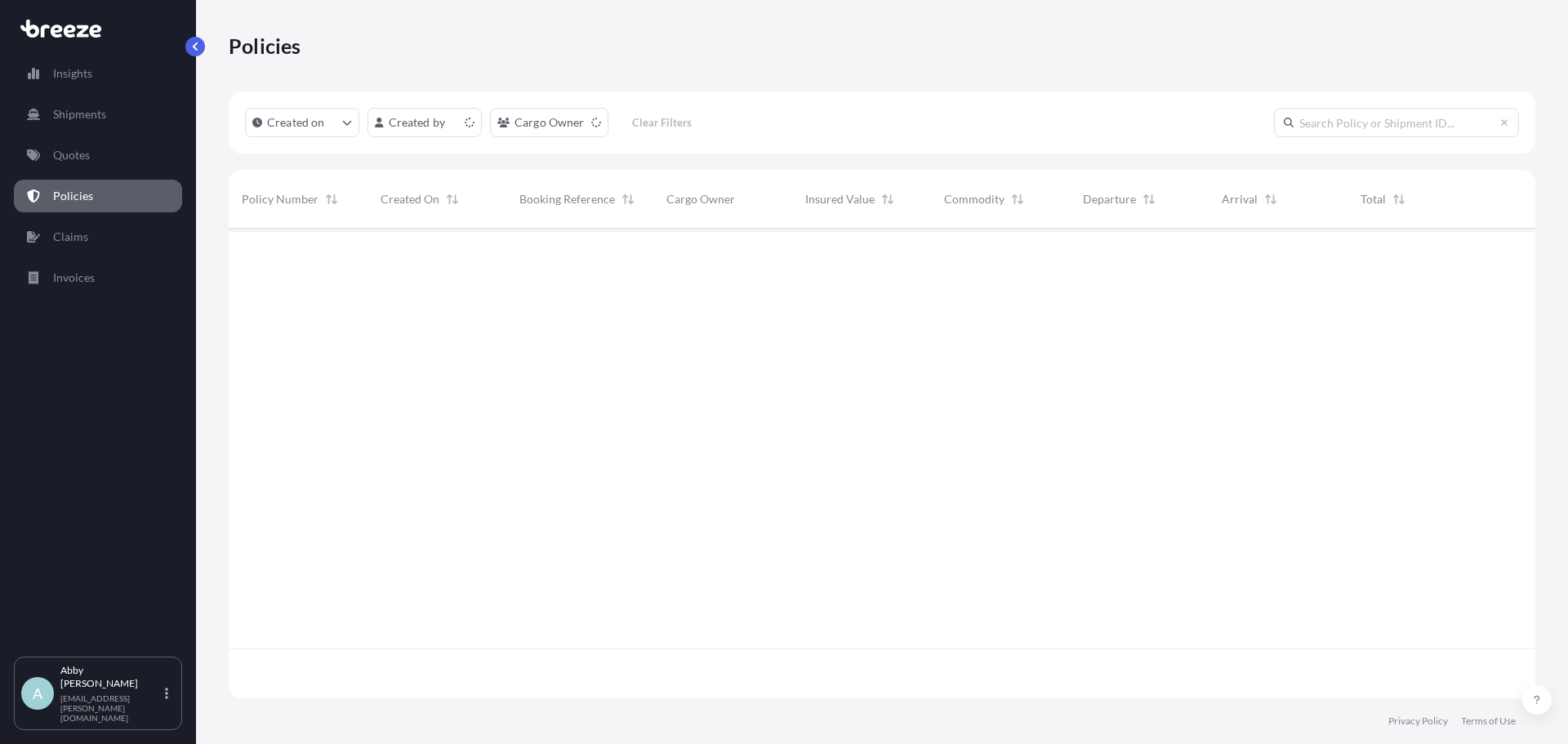
scroll to position [466, 1294]
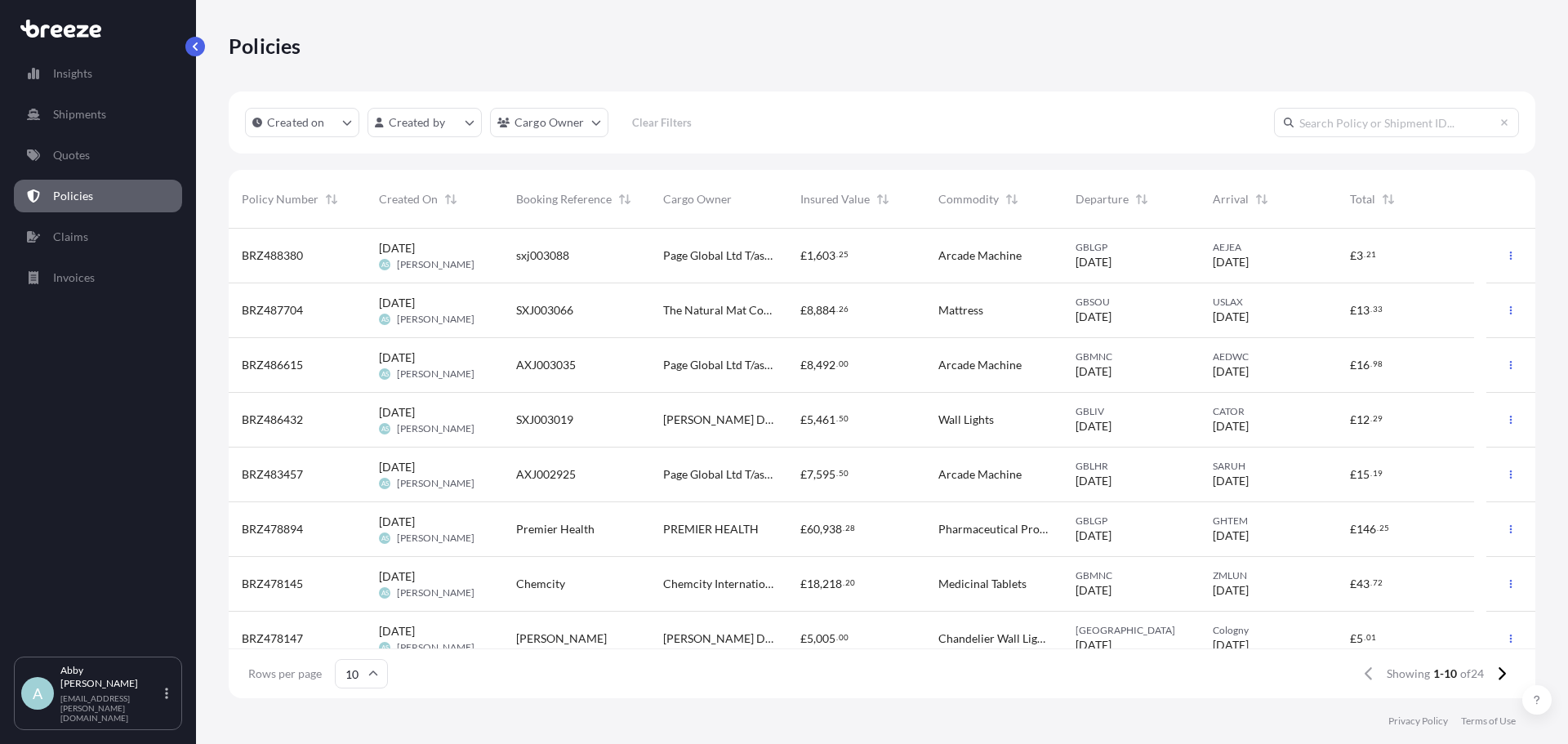
click at [551, 526] on span "Premier Health" at bounding box center [555, 529] width 79 height 17
